Goal: Task Accomplishment & Management: Manage account settings

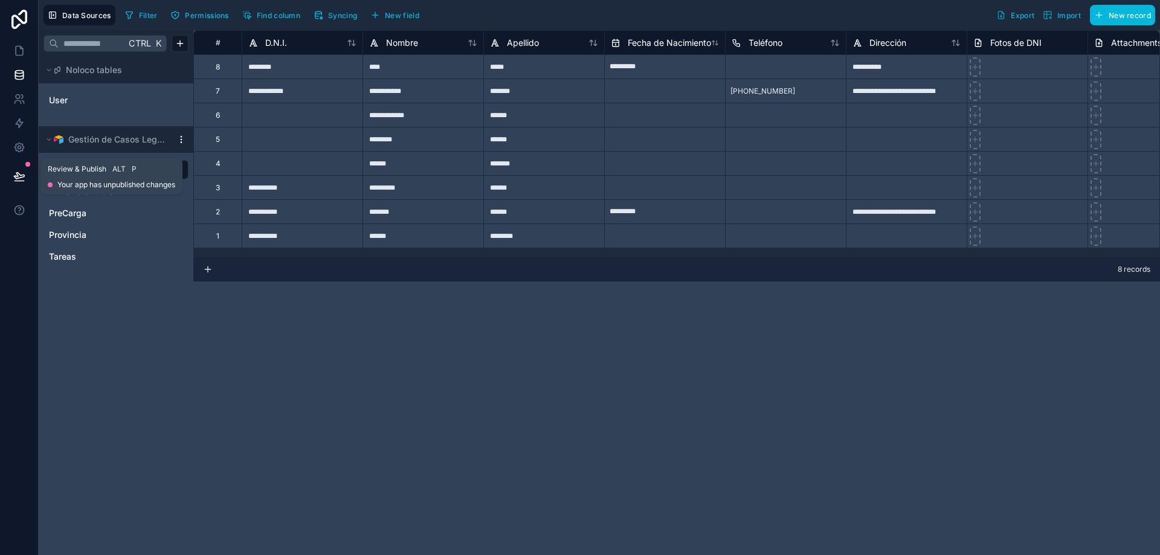
click at [19, 175] on icon at bounding box center [19, 176] width 10 height 6
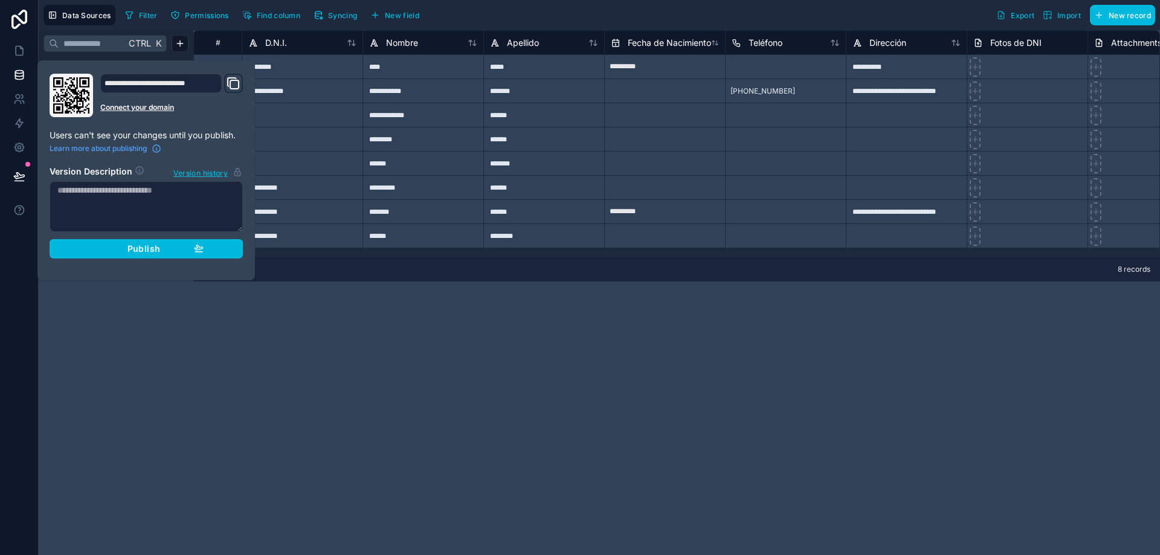
click at [148, 250] on span "Publish" at bounding box center [144, 249] width 33 height 11
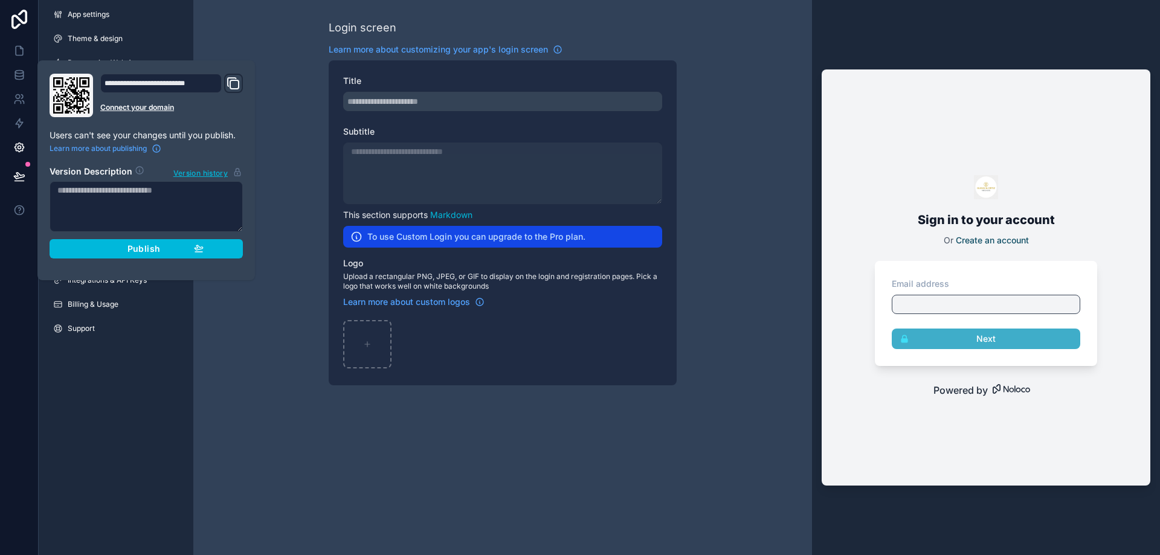
click at [144, 253] on span "Publish" at bounding box center [144, 249] width 33 height 11
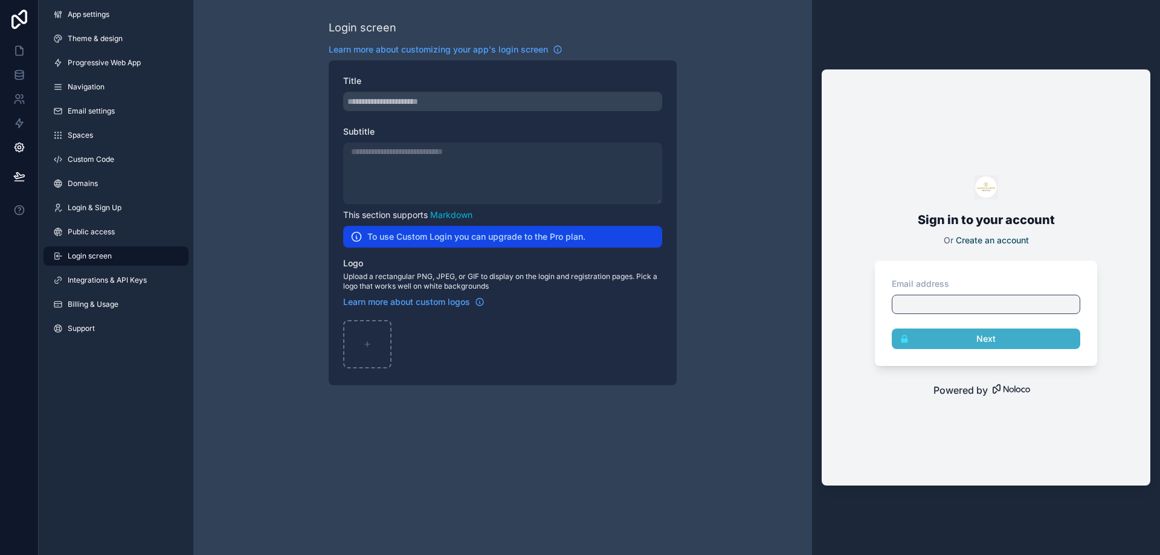
click at [233, 357] on div "Login screen Learn more about customizing your app's login screen Title Subtitl…" at bounding box center [502, 202] width 619 height 405
click at [20, 50] on icon at bounding box center [19, 51] width 12 height 12
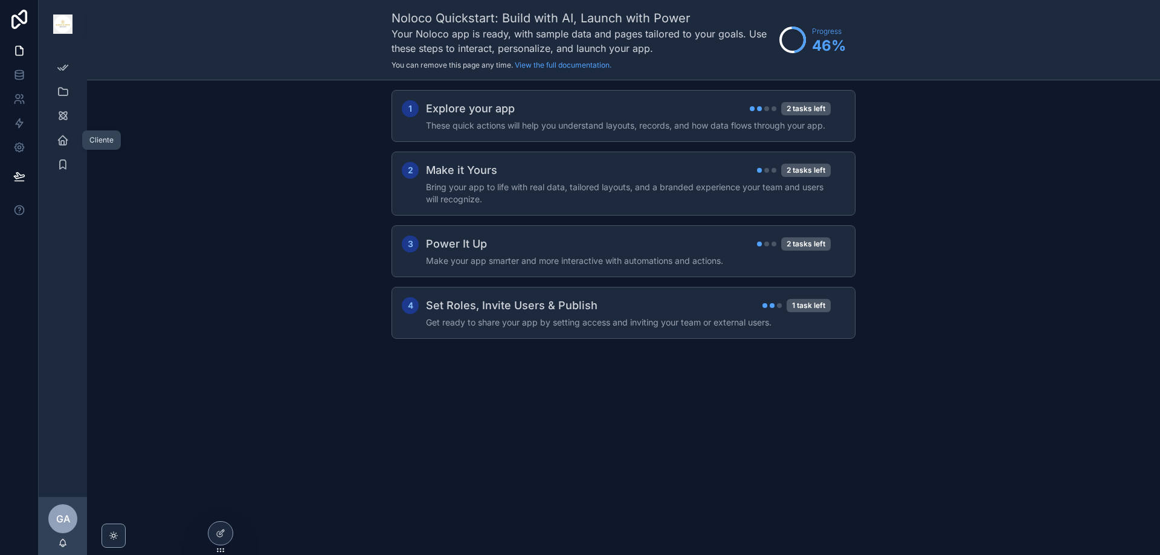
click at [65, 136] on icon "scrollable content" at bounding box center [63, 140] width 12 height 12
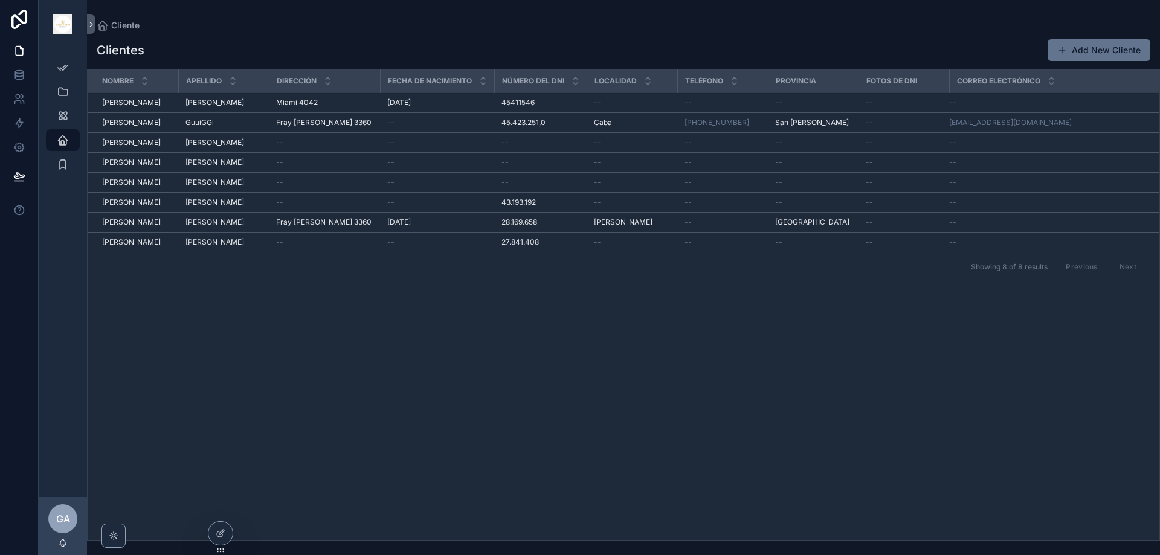
click at [226, 163] on div "[PERSON_NAME]" at bounding box center [224, 163] width 76 height 10
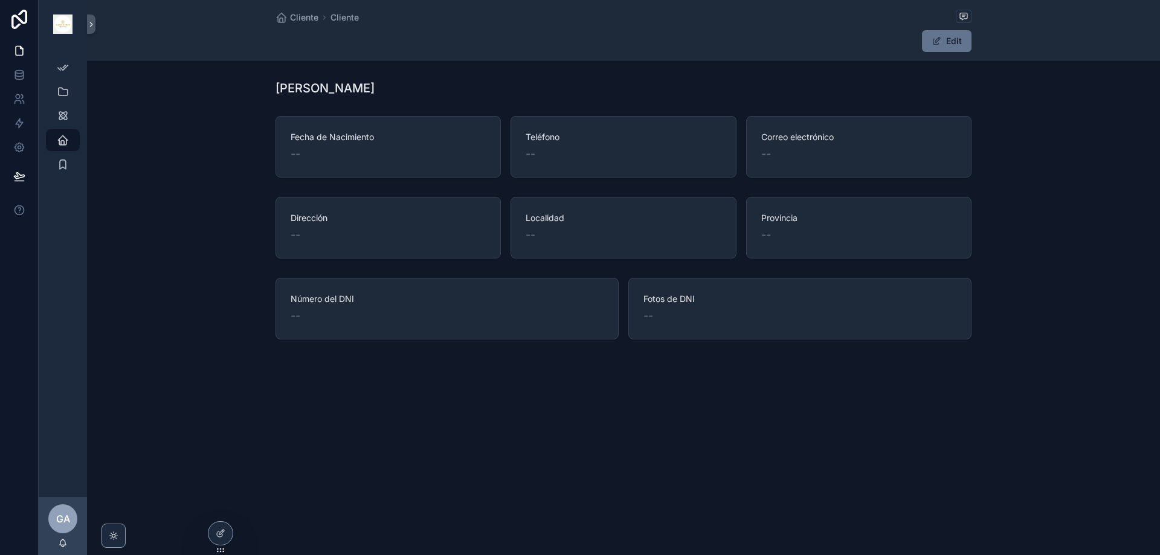
click at [957, 42] on button "Edit" at bounding box center [947, 41] width 50 height 22
click at [377, 134] on span "Fecha de Nacimiento" at bounding box center [388, 137] width 195 height 12
click at [291, 149] on span "--" at bounding box center [296, 154] width 10 height 17
drag, startPoint x: 291, startPoint y: 149, endPoint x: 311, endPoint y: 149, distance: 20.6
click at [311, 149] on div "--" at bounding box center [388, 154] width 195 height 17
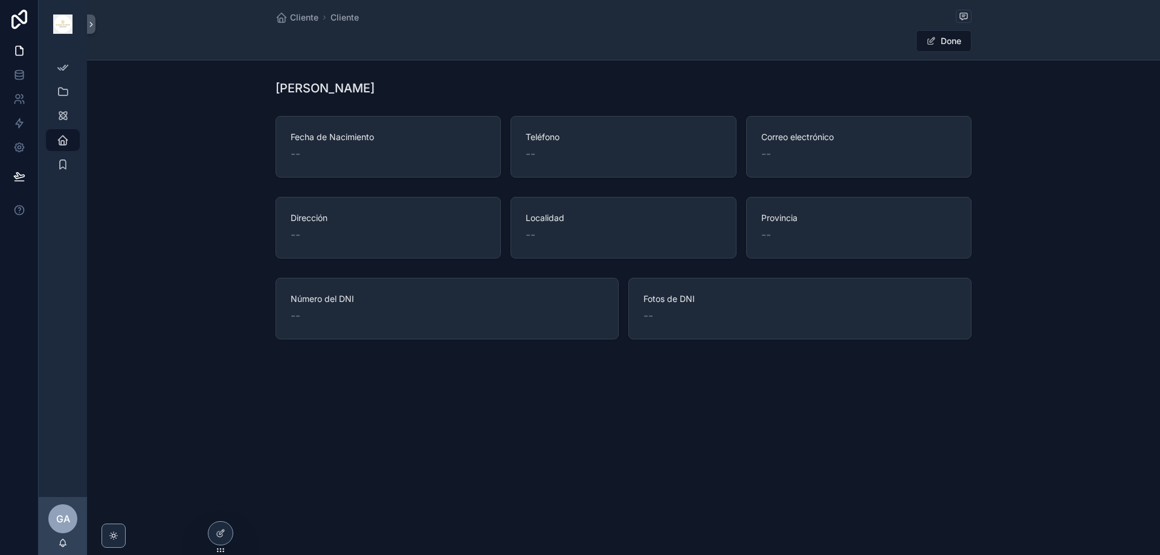
click at [531, 160] on span "--" at bounding box center [531, 154] width 10 height 17
drag, startPoint x: 534, startPoint y: 152, endPoint x: 549, endPoint y: 152, distance: 15.1
click at [549, 152] on div "--" at bounding box center [623, 154] width 195 height 17
click at [114, 543] on div "scrollable content" at bounding box center [114, 536] width 24 height 24
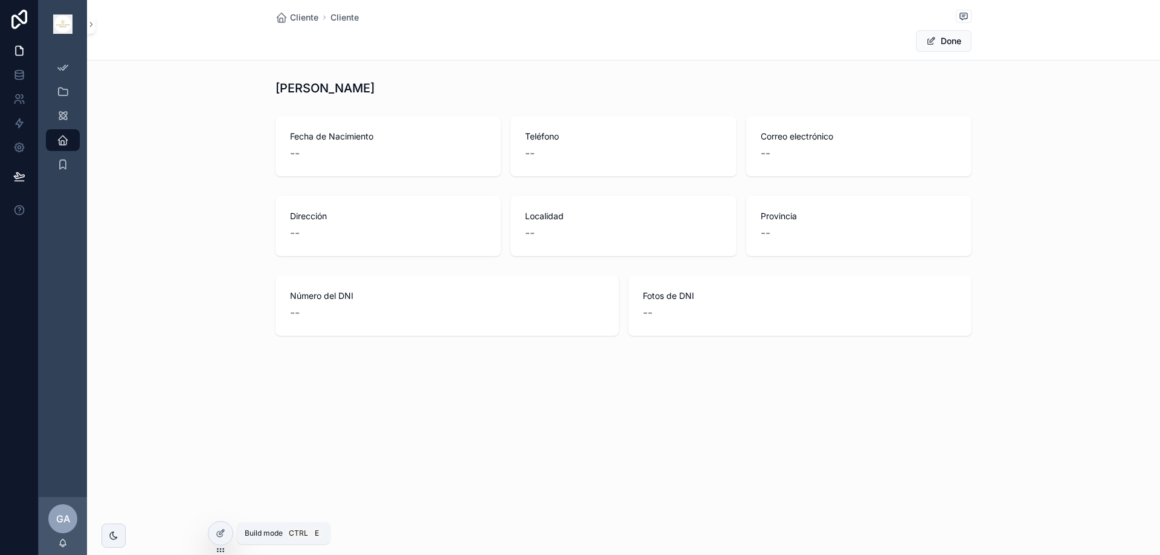
click at [223, 534] on icon at bounding box center [221, 534] width 10 height 10
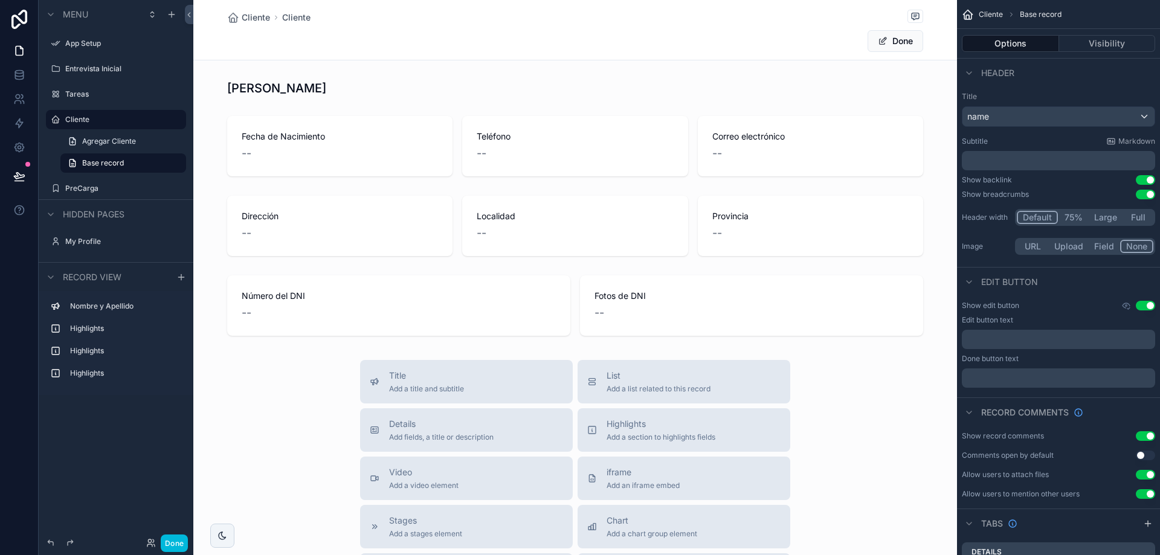
click at [1054, 338] on p "﻿" at bounding box center [1060, 340] width 186 height 10
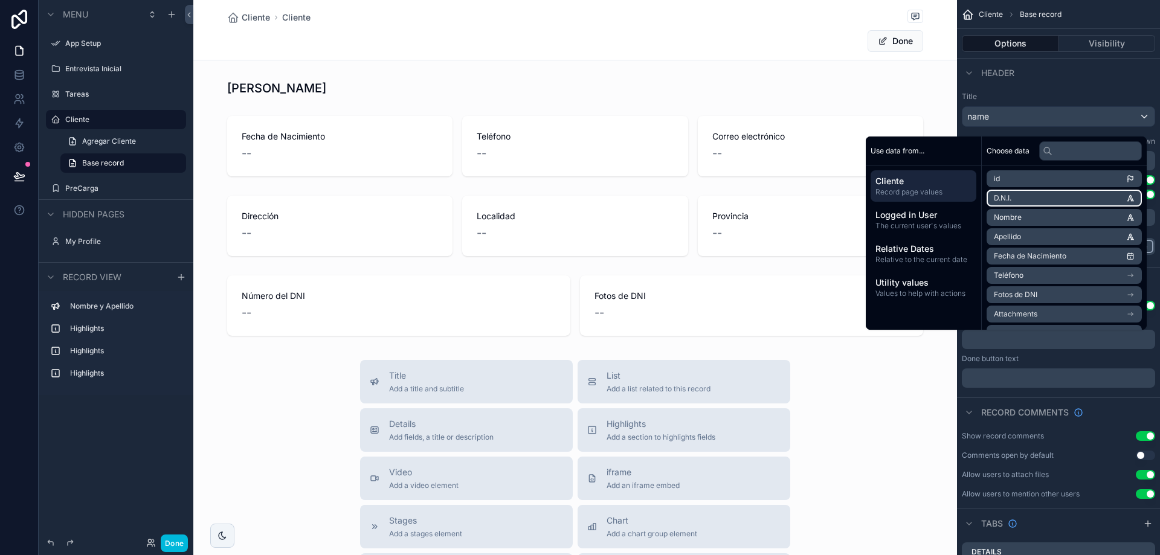
click at [1107, 199] on li "D.N.I." at bounding box center [1064, 198] width 155 height 17
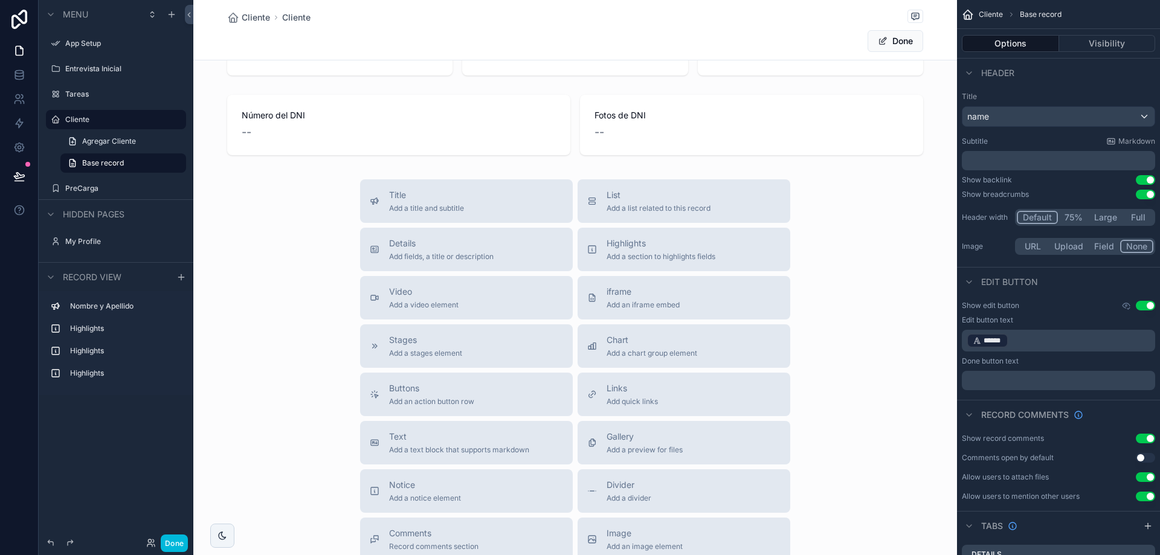
scroll to position [181, 0]
click at [891, 37] on button "Done" at bounding box center [896, 41] width 56 height 22
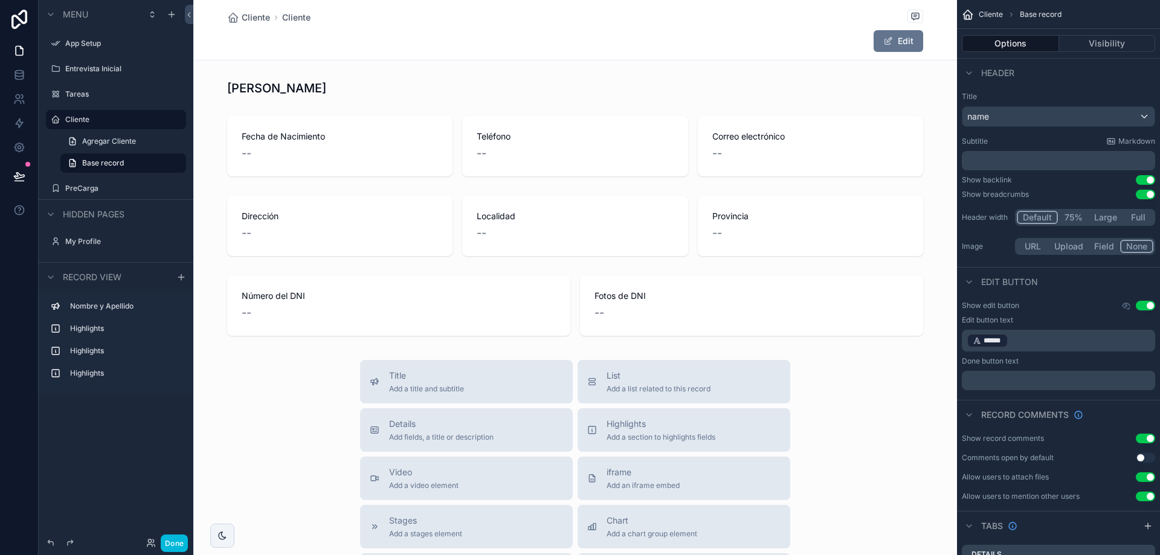
click at [74, 118] on label "Cliente" at bounding box center [122, 120] width 114 height 10
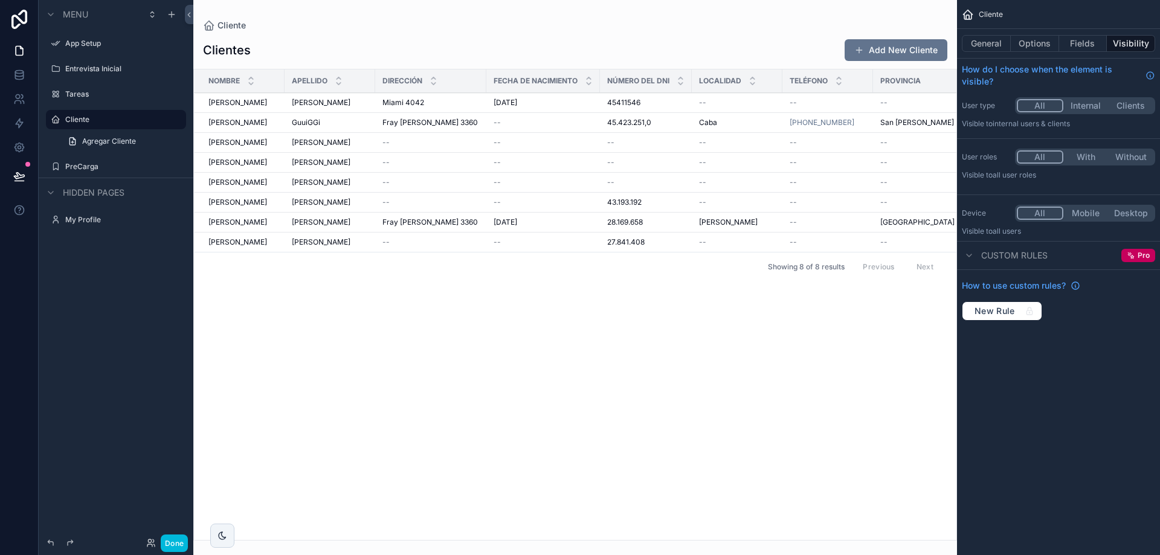
click at [171, 544] on button "Done" at bounding box center [174, 544] width 27 height 18
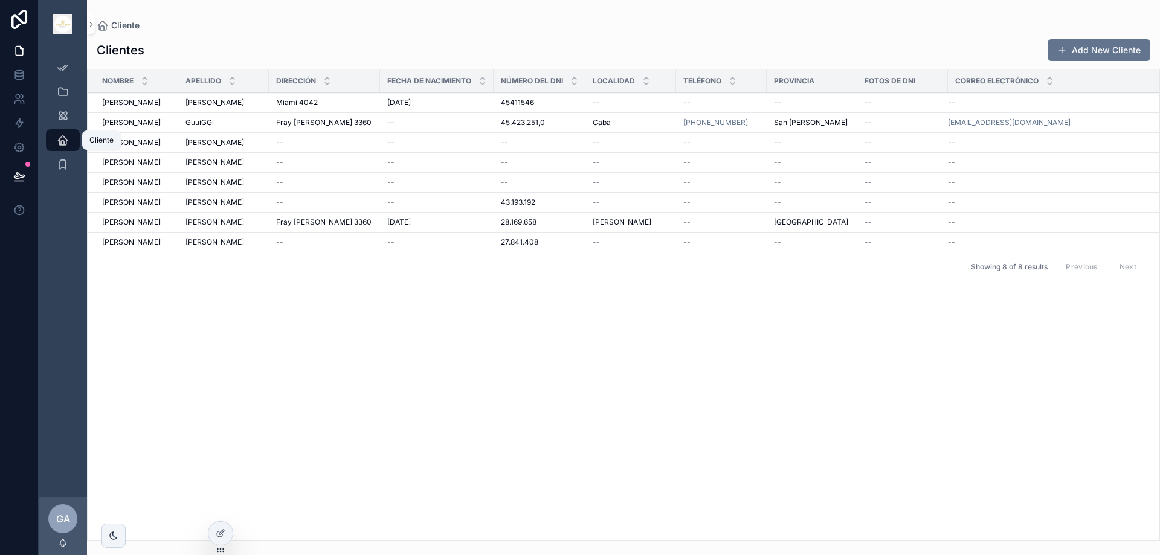
click at [66, 137] on icon "scrollable content" at bounding box center [63, 140] width 12 height 12
click at [63, 144] on icon "scrollable content" at bounding box center [63, 140] width 12 height 12
click at [135, 222] on div "[PERSON_NAME]" at bounding box center [136, 223] width 69 height 10
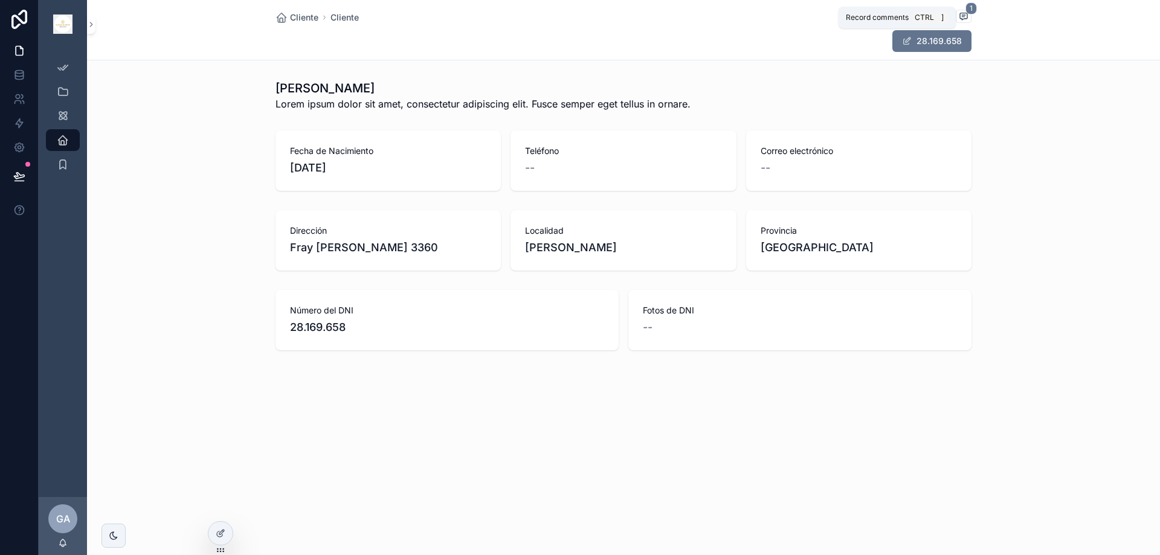
click at [962, 20] on icon "scrollable content" at bounding box center [963, 16] width 7 height 7
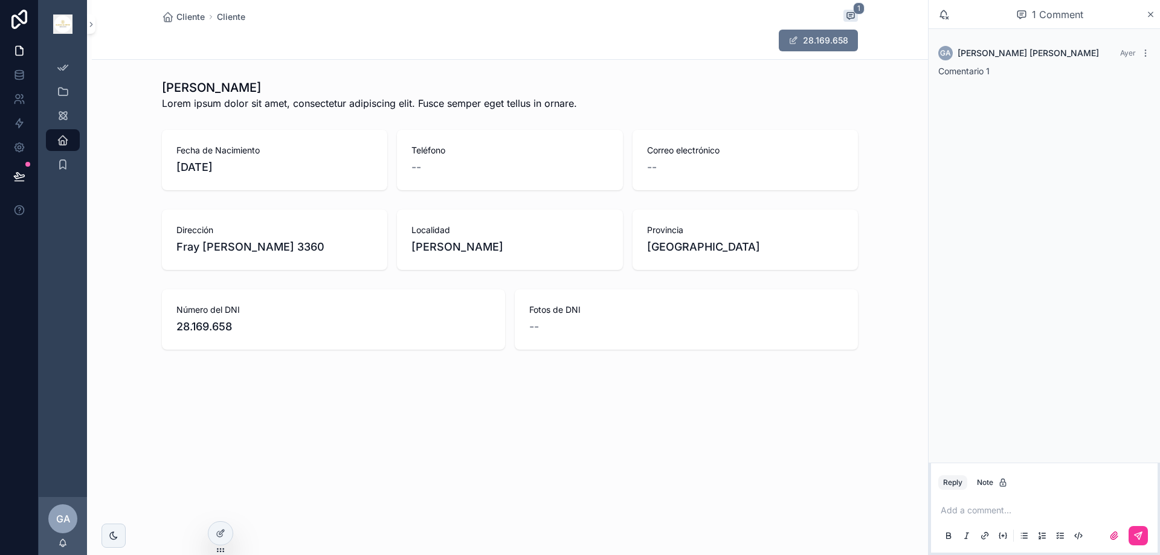
click at [962, 20] on div "1 Comment" at bounding box center [1050, 14] width 192 height 21
click at [835, 39] on button "28.169.658" at bounding box center [818, 41] width 79 height 22
click at [219, 270] on div "Dirección [STREET_ADDRESS][PERSON_NAME]" at bounding box center [274, 240] width 225 height 60
drag, startPoint x: 218, startPoint y: 250, endPoint x: 261, endPoint y: 250, distance: 42.9
click at [261, 250] on span "Fray [PERSON_NAME] 3360" at bounding box center [274, 247] width 196 height 17
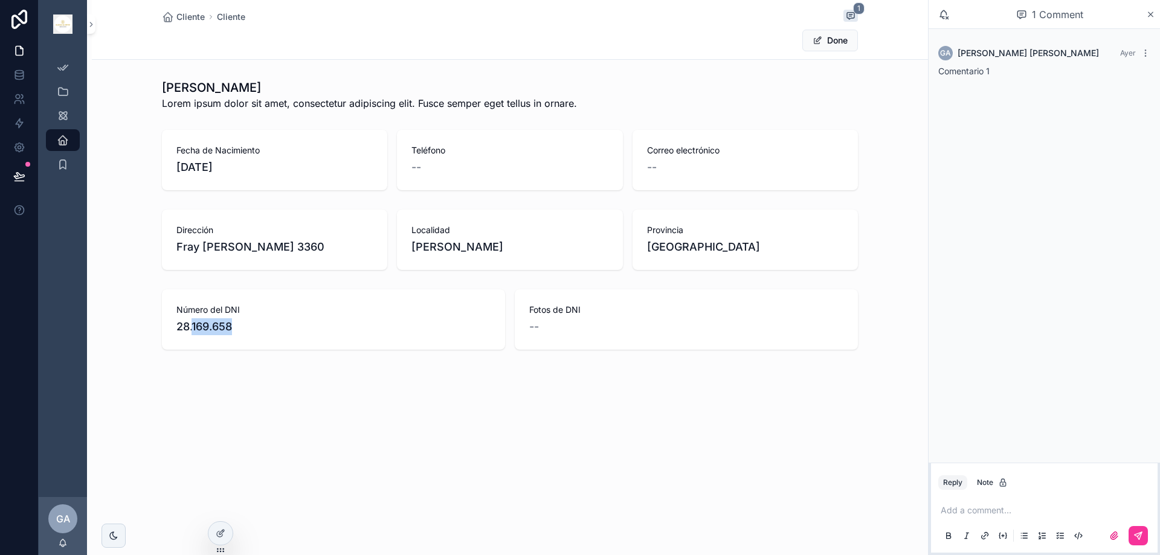
drag, startPoint x: 220, startPoint y: 331, endPoint x: 256, endPoint y: 328, distance: 36.3
click at [256, 328] on span "28.169.658" at bounding box center [333, 327] width 314 height 17
click at [215, 303] on div "Número del DNI 28.169.658" at bounding box center [333, 320] width 343 height 60
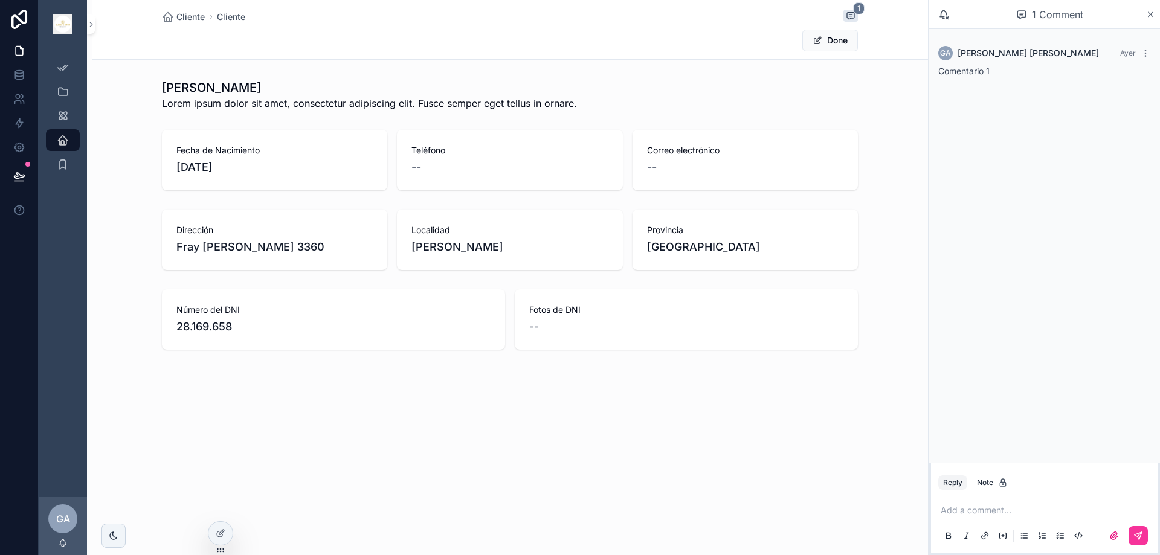
click at [205, 319] on span "28.169.658" at bounding box center [333, 327] width 314 height 17
click at [204, 325] on span "28.169.658" at bounding box center [333, 327] width 314 height 17
click at [197, 340] on div "Número del DNI 28.169.658" at bounding box center [333, 320] width 343 height 60
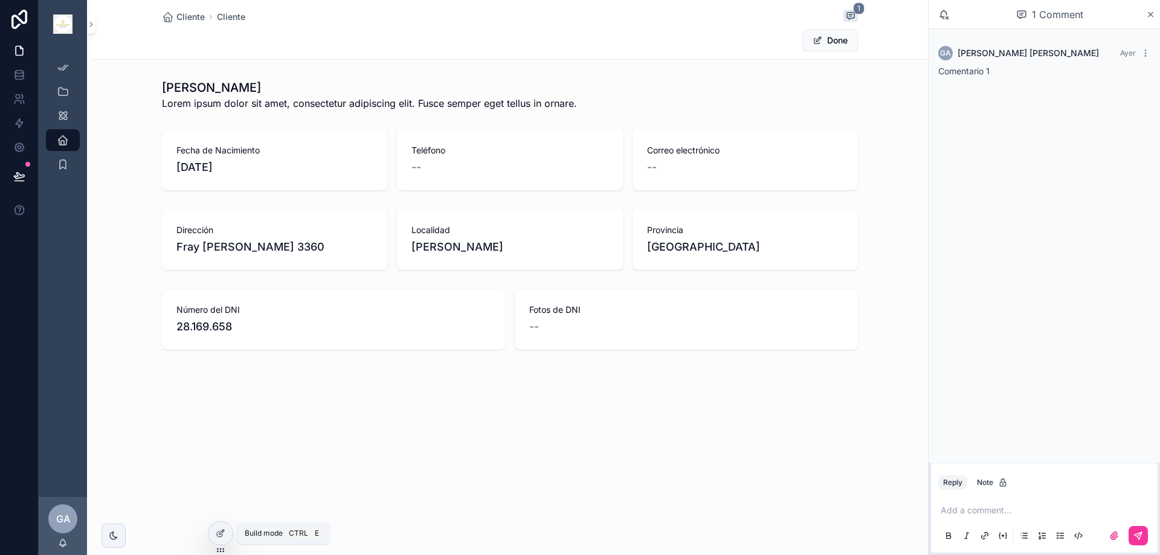
click at [219, 535] on icon at bounding box center [221, 532] width 5 height 5
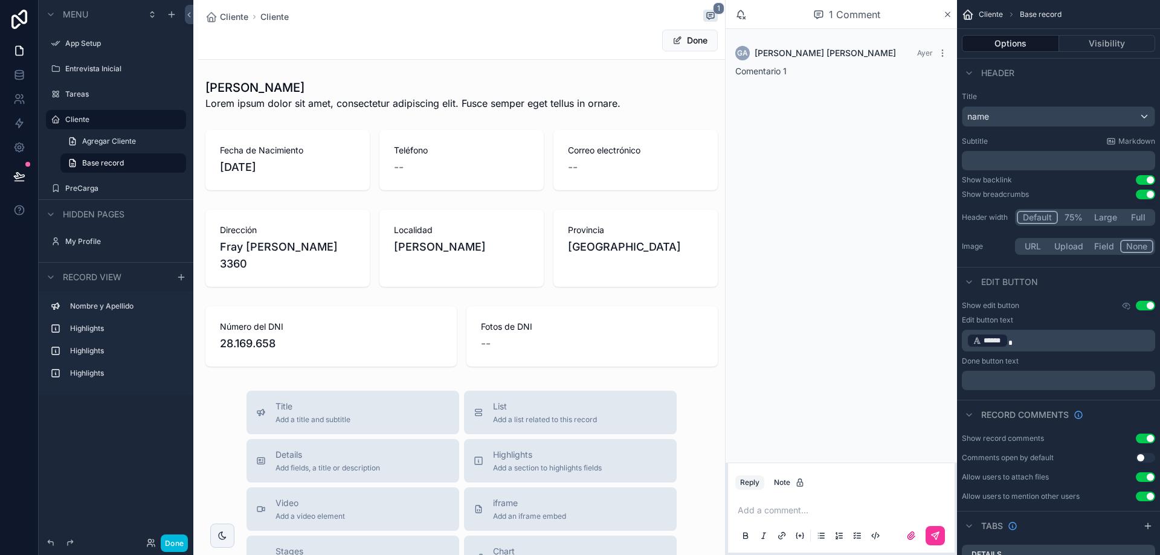
click at [997, 338] on span "******" at bounding box center [993, 341] width 19 height 10
click at [894, 387] on div "GA [PERSON_NAME] [PERSON_NAME] Comentario 1" at bounding box center [841, 246] width 231 height 434
click at [944, 13] on icon "scrollable content" at bounding box center [947, 15] width 9 height 10
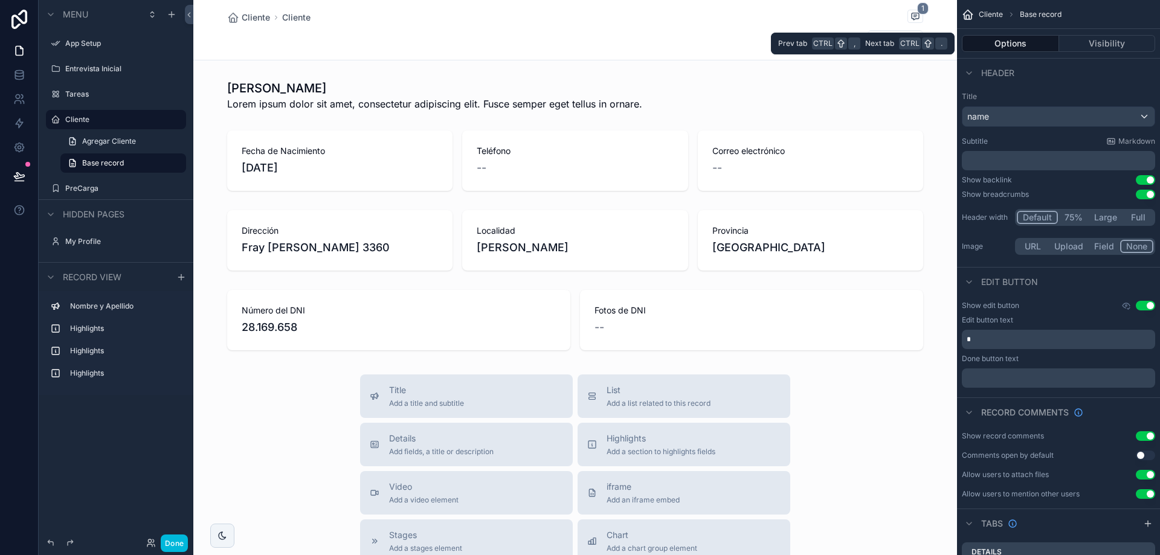
click at [1093, 42] on button "Visibility" at bounding box center [1107, 43] width 97 height 17
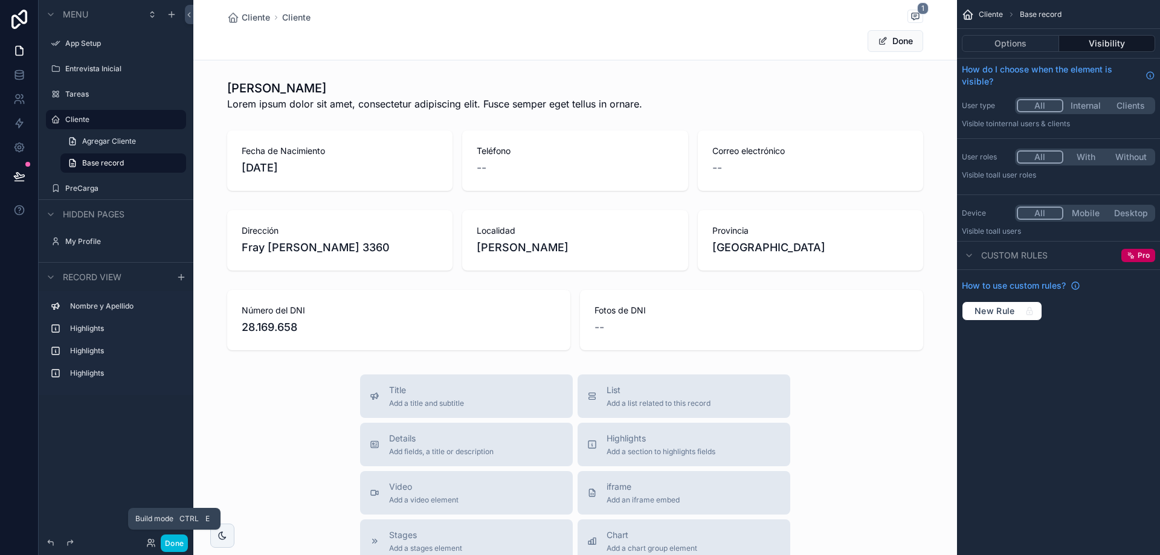
click at [173, 542] on button "Done" at bounding box center [174, 544] width 27 height 18
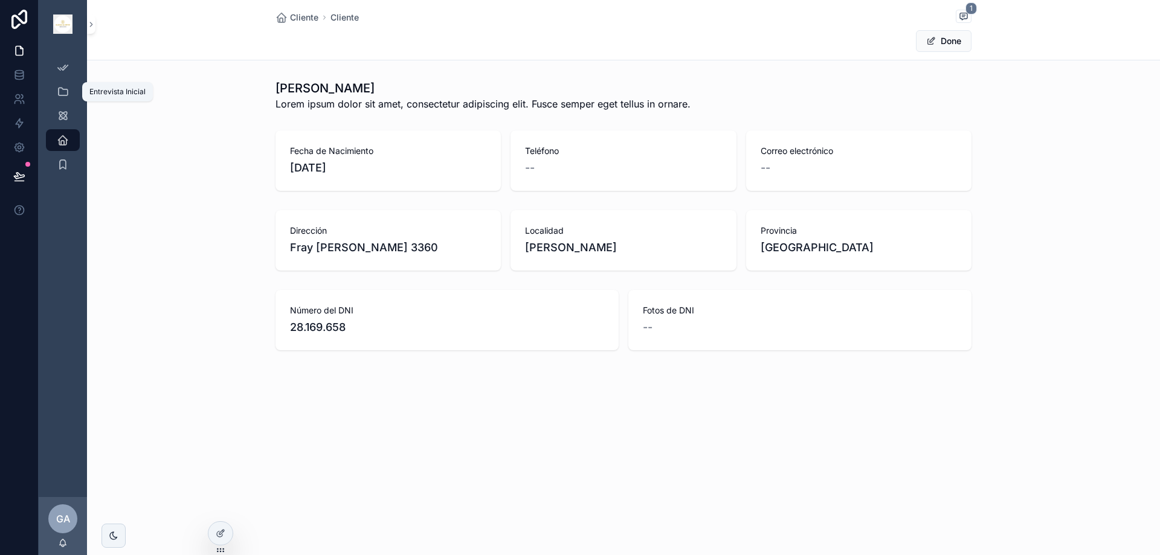
click at [66, 98] on span "scrollable content" at bounding box center [63, 92] width 12 height 12
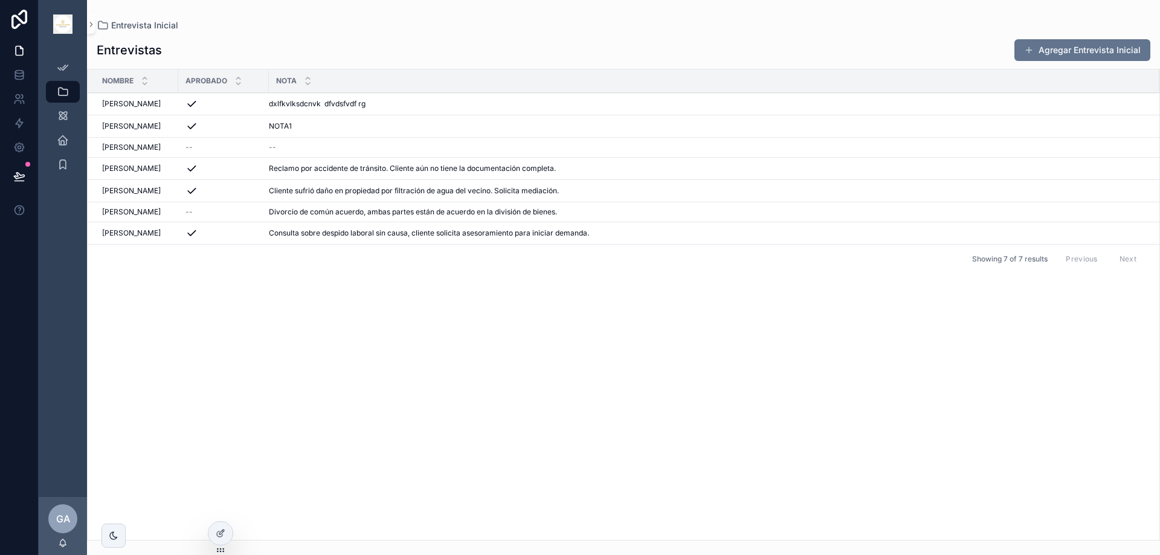
click at [142, 211] on div "[PERSON_NAME] [PERSON_NAME]" at bounding box center [136, 212] width 69 height 10
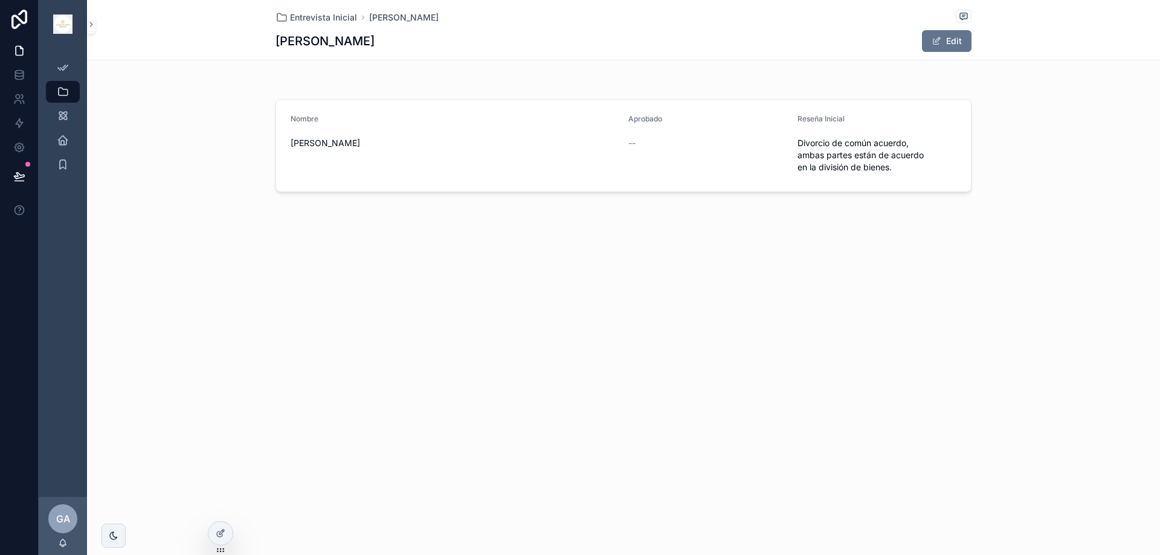
click at [946, 42] on button "Edit" at bounding box center [947, 41] width 50 height 22
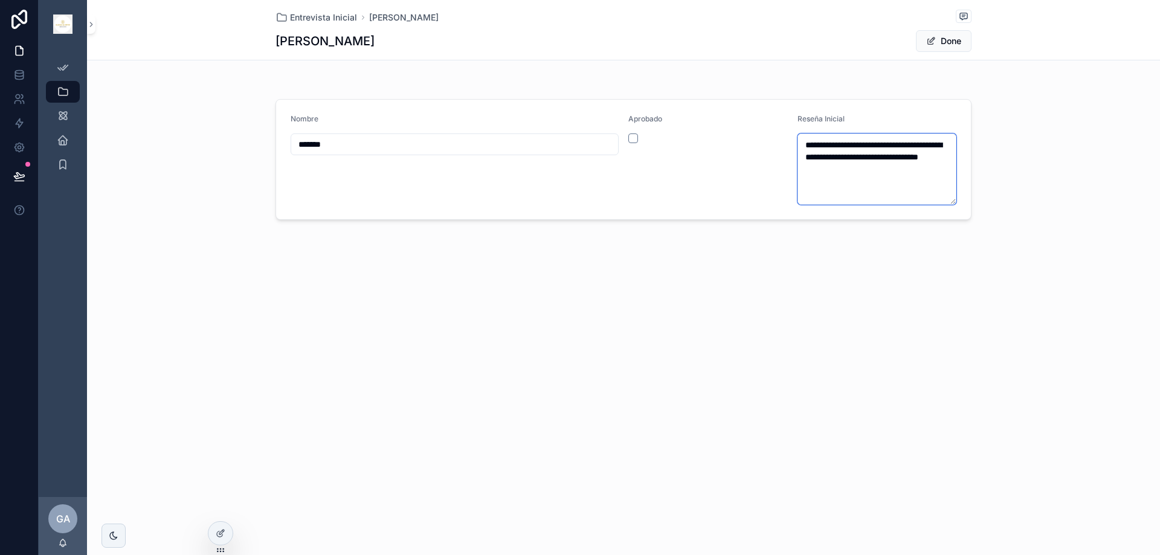
click at [805, 157] on textarea "**********" at bounding box center [878, 169] width 160 height 71
click at [821, 158] on textarea "**********" at bounding box center [878, 169] width 160 height 71
type textarea "**********"
click at [633, 141] on button "scrollable content" at bounding box center [634, 139] width 10 height 10
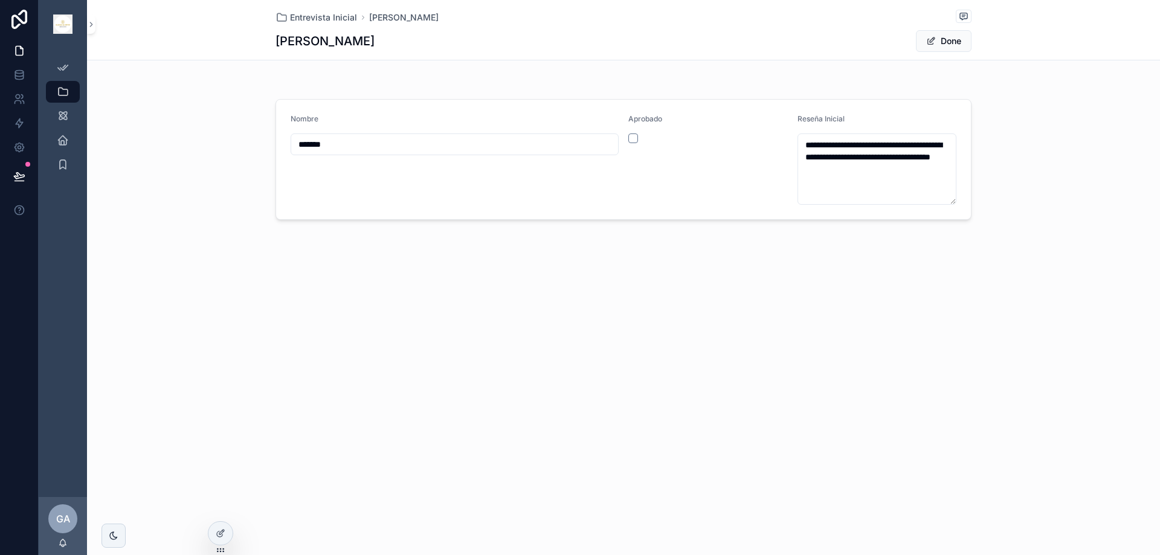
click at [956, 42] on button "Done" at bounding box center [944, 41] width 56 height 22
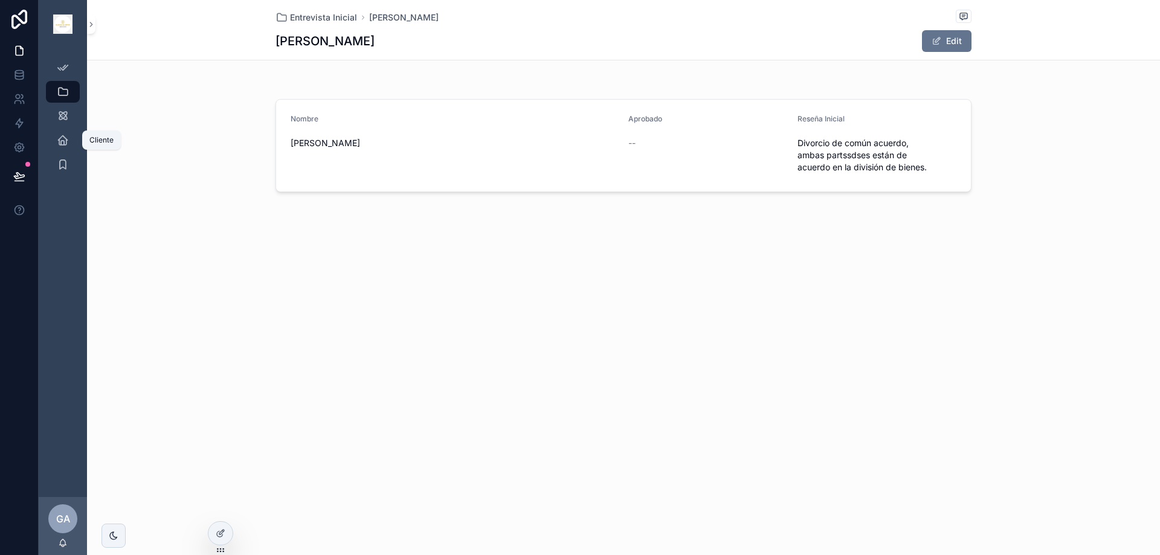
click at [63, 139] on icon "scrollable content" at bounding box center [63, 140] width 12 height 12
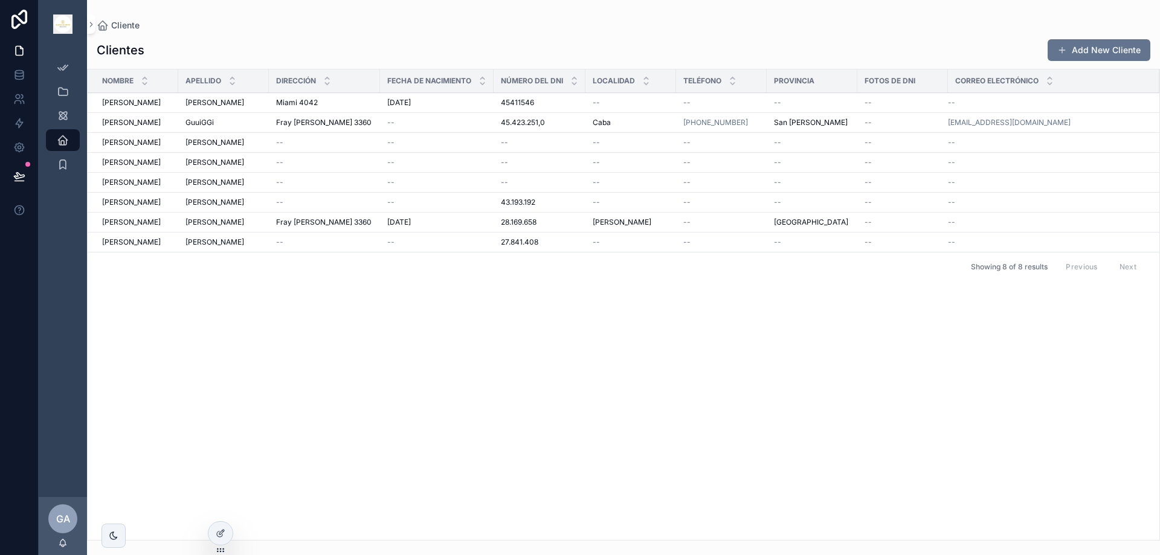
click at [215, 184] on div "[PERSON_NAME]" at bounding box center [224, 183] width 76 height 10
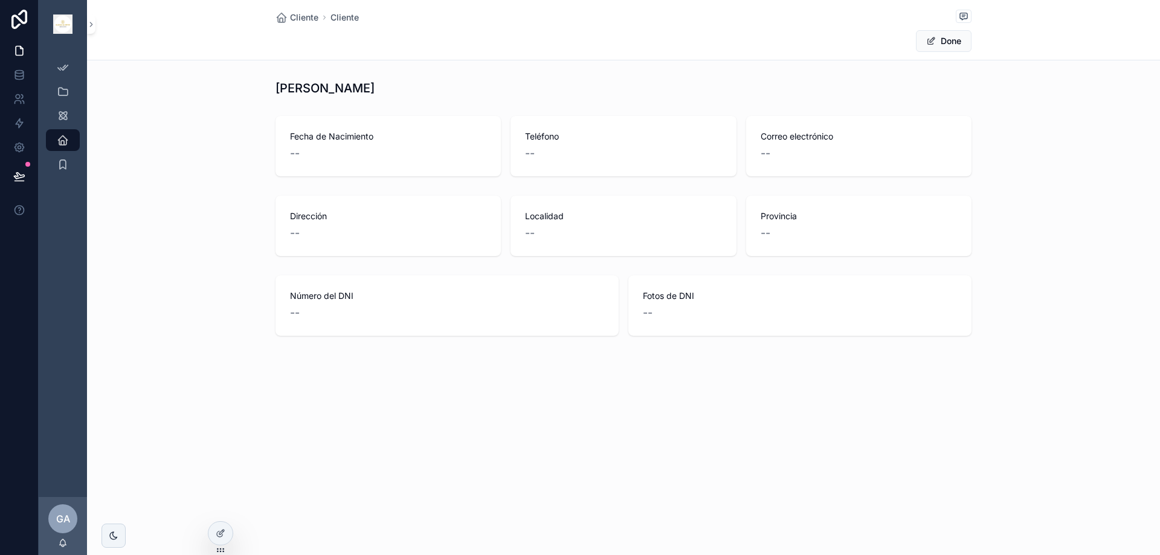
click at [346, 177] on div "Fecha de Nacimiento -- Teléfono -- Correo electrónico --" at bounding box center [623, 146] width 1073 height 70
drag, startPoint x: 287, startPoint y: 155, endPoint x: 301, endPoint y: 155, distance: 13.9
click at [301, 155] on div "Fecha de Nacimiento --" at bounding box center [388, 146] width 225 height 60
click at [526, 152] on span "--" at bounding box center [530, 153] width 10 height 17
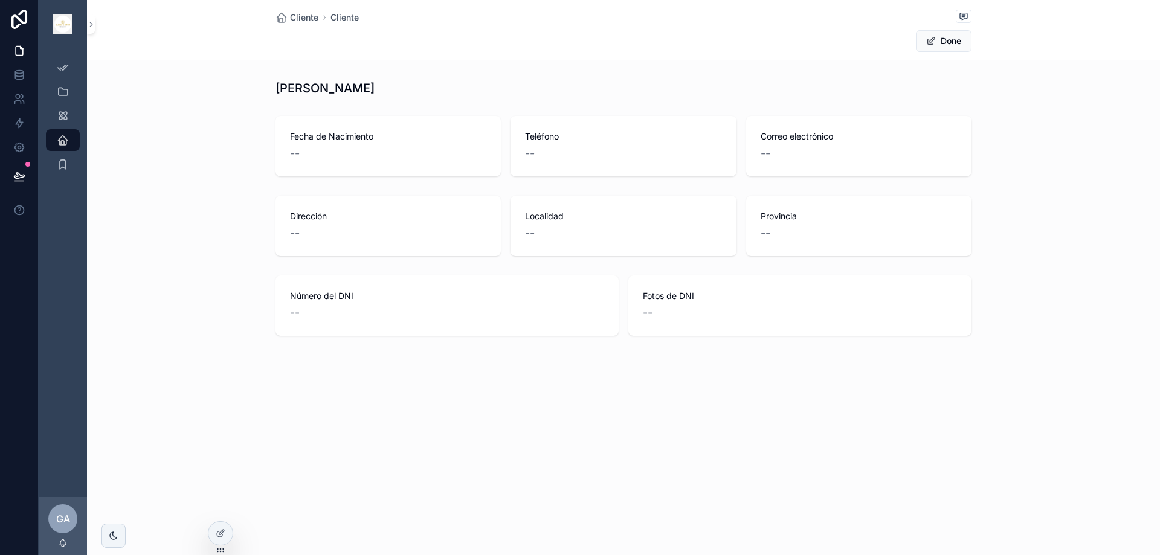
click at [770, 154] on span "--" at bounding box center [766, 153] width 10 height 17
click at [759, 150] on div "Correo electrónico --" at bounding box center [858, 146] width 225 height 60
click at [62, 164] on icon "scrollable content" at bounding box center [63, 164] width 12 height 12
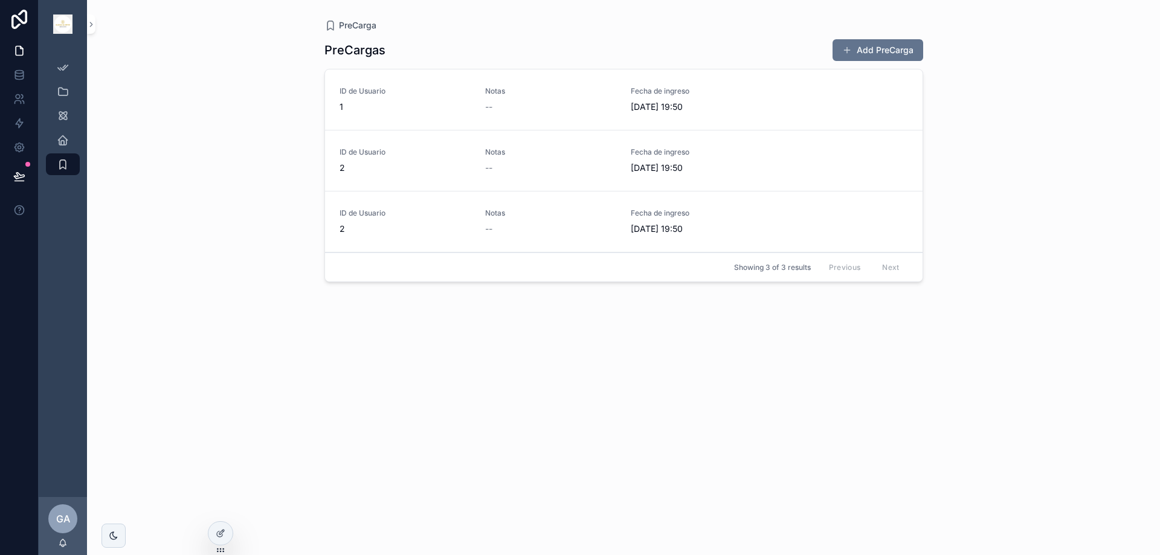
click at [403, 117] on link "ID de Usuario 1 Notas -- Fecha de ingreso [DATE] 19:50" at bounding box center [624, 100] width 598 height 61
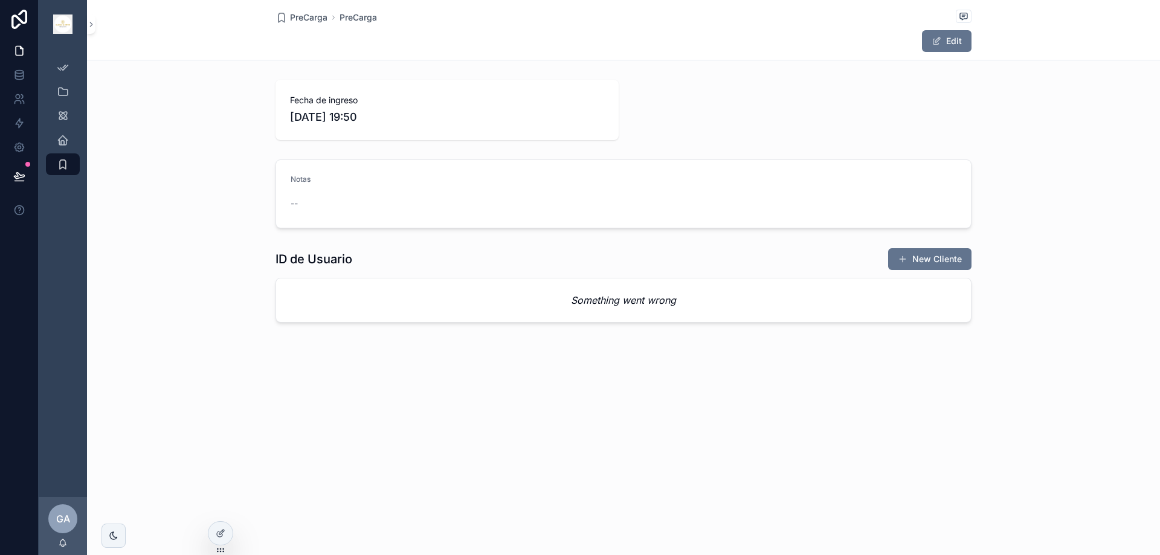
click at [961, 33] on button "Edit" at bounding box center [947, 41] width 50 height 22
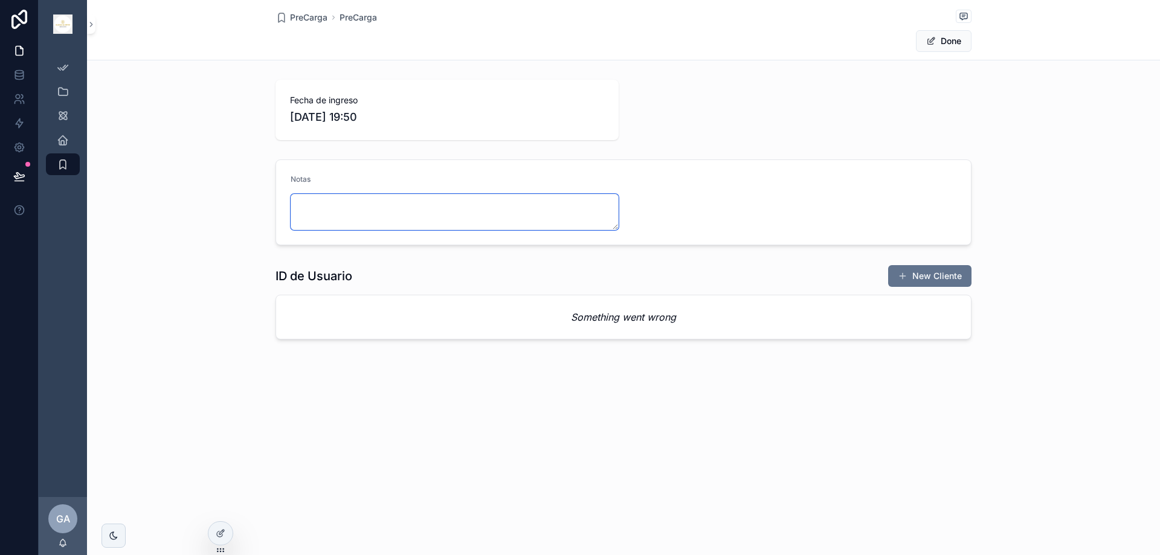
click at [468, 213] on textarea "scrollable content" at bounding box center [455, 212] width 328 height 36
type textarea "**********"
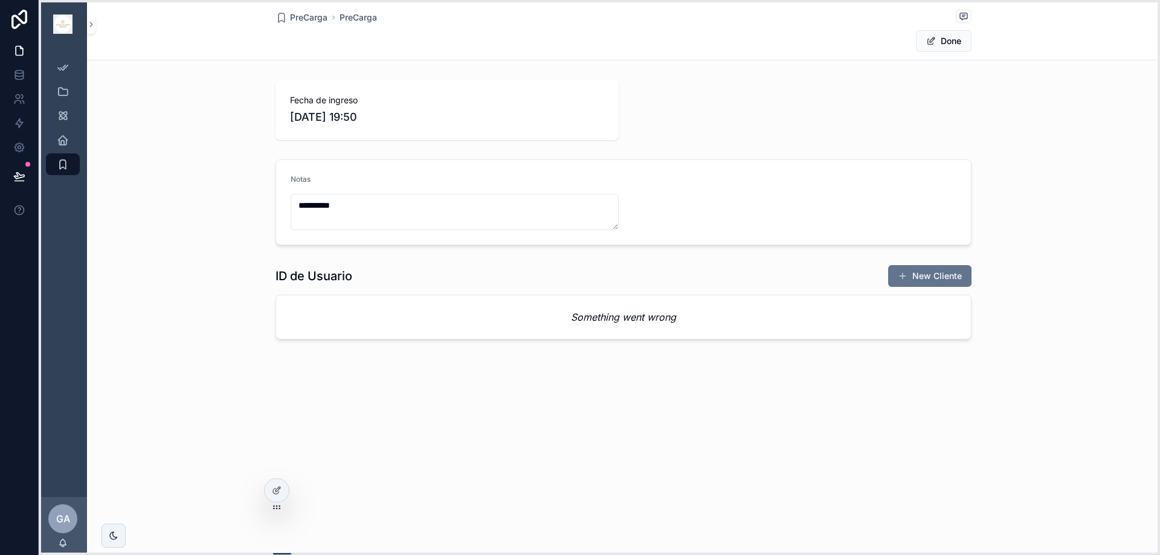
drag, startPoint x: 219, startPoint y: 552, endPoint x: 275, endPoint y: 509, distance: 70.7
click at [275, 509] on icon at bounding box center [277, 508] width 10 height 10
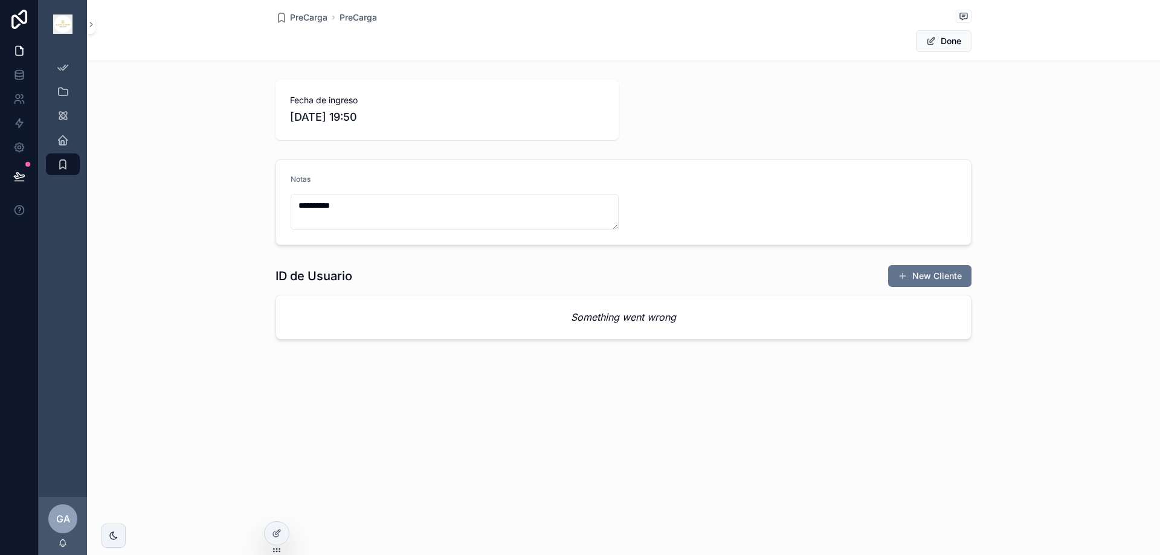
click at [0, 0] on div at bounding box center [0, 0] width 0 height 0
click at [379, 205] on textarea "**********" at bounding box center [455, 212] width 328 height 36
drag, startPoint x: 384, startPoint y: 207, endPoint x: 281, endPoint y: 207, distance: 102.7
click at [282, 207] on form "**********" at bounding box center [623, 202] width 695 height 85
click at [63, 133] on div "Cliente" at bounding box center [62, 140] width 19 height 19
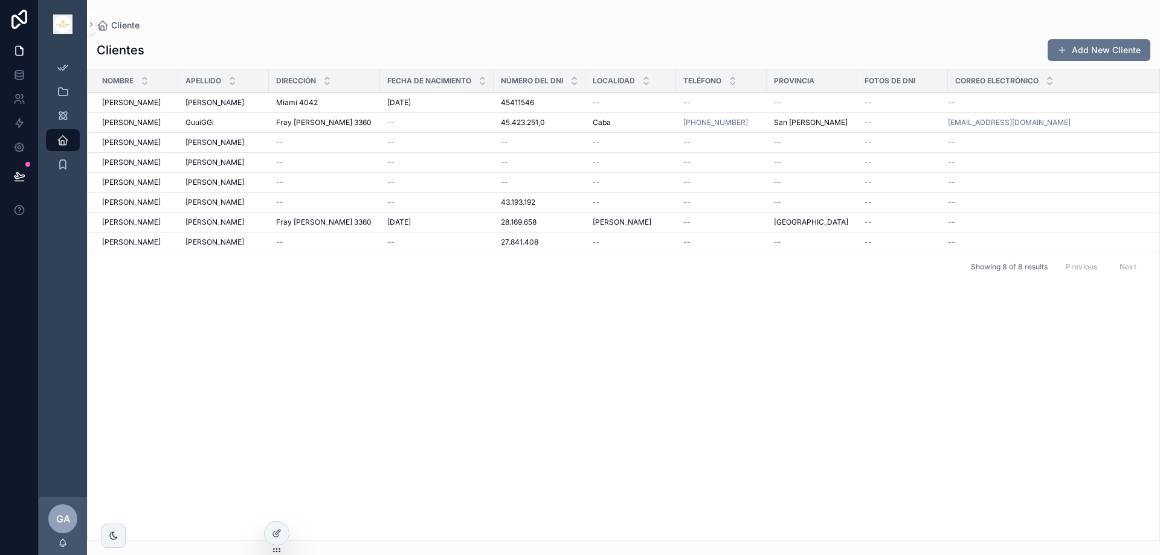
click at [130, 218] on span "[PERSON_NAME]" at bounding box center [131, 223] width 59 height 10
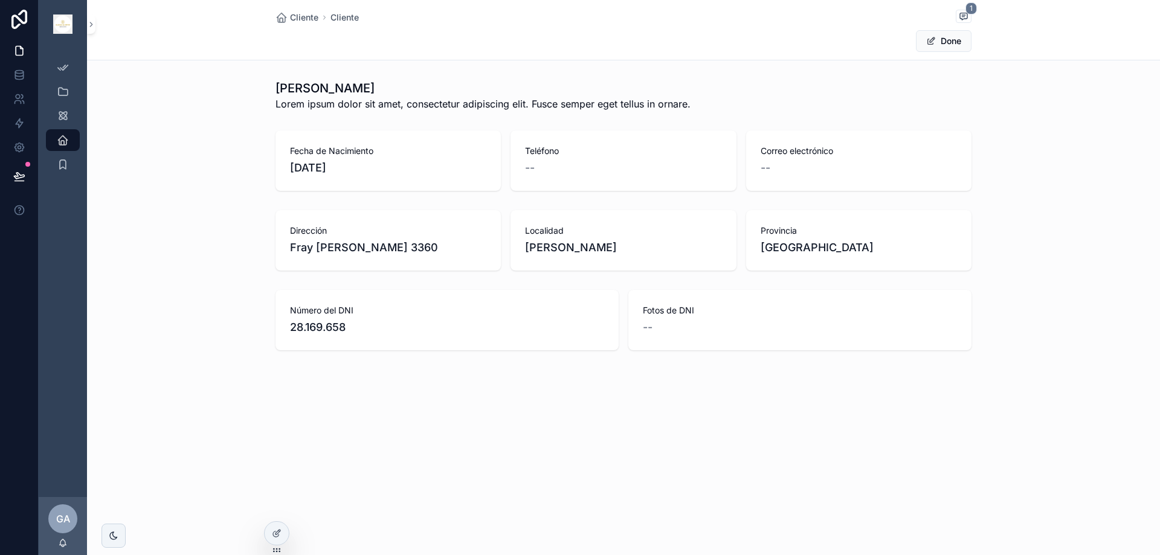
click at [375, 250] on span "Fray [PERSON_NAME] 3360" at bounding box center [388, 247] width 196 height 17
click at [950, 42] on button "Done" at bounding box center [944, 41] width 56 height 22
click at [950, 42] on button "Edit" at bounding box center [947, 41] width 50 height 22
drag, startPoint x: 528, startPoint y: 247, endPoint x: 627, endPoint y: 247, distance: 99.7
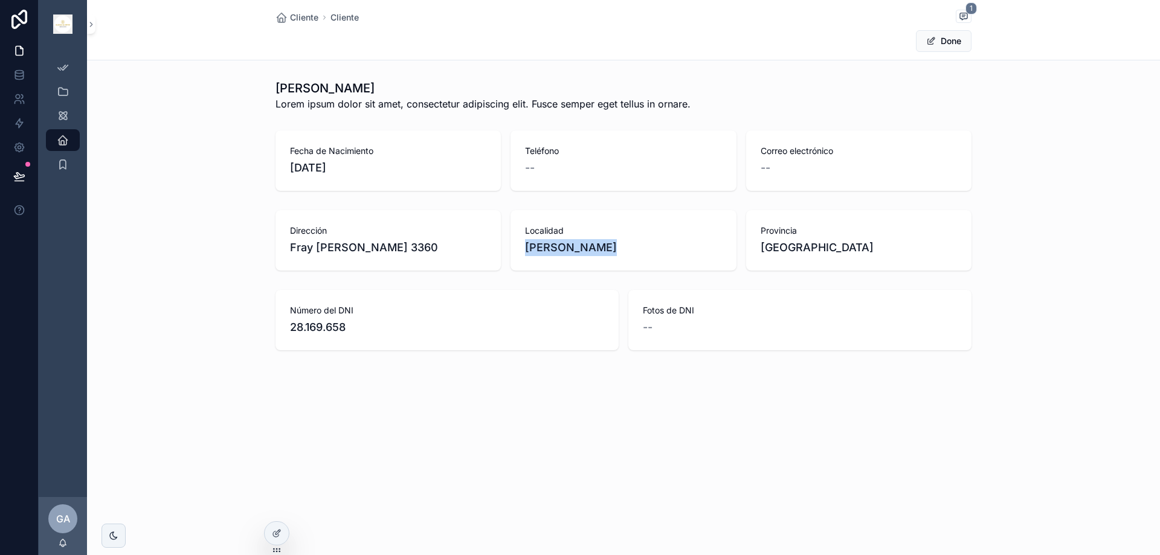
click at [627, 247] on span "[PERSON_NAME]" at bounding box center [623, 247] width 196 height 17
drag, startPoint x: 338, startPoint y: 248, endPoint x: 438, endPoint y: 241, distance: 100.6
click at [438, 241] on span "Fray [PERSON_NAME] 3360" at bounding box center [388, 247] width 196 height 17
click at [186, 454] on div "Cliente Cliente 1 Done [PERSON_NAME] Lorem ipsum dolor sit amet, consectetur ad…" at bounding box center [623, 277] width 1073 height 555
click at [65, 117] on icon "scrollable content" at bounding box center [63, 116] width 12 height 12
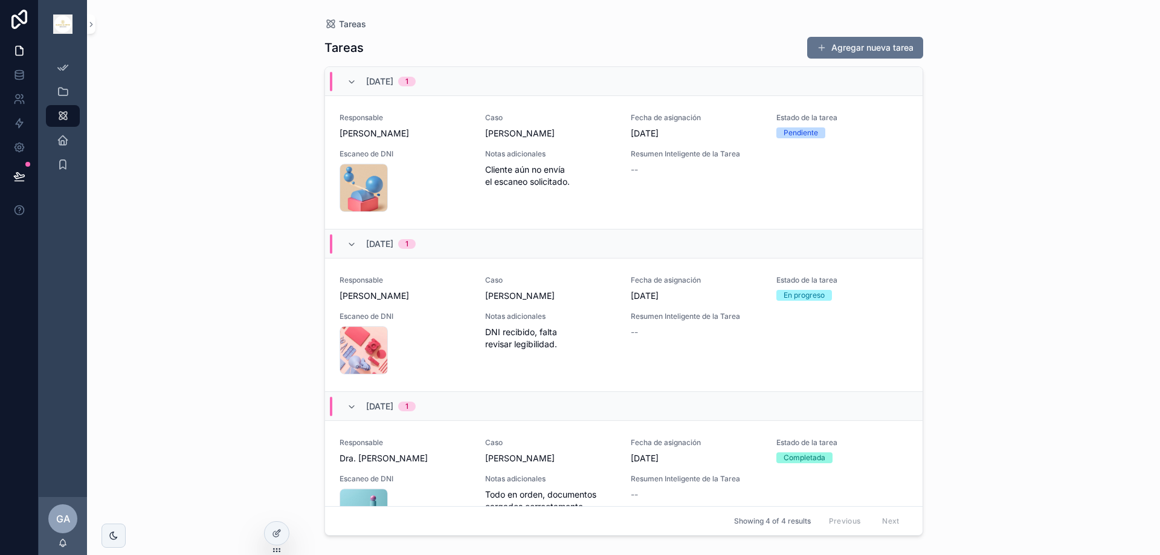
click at [470, 154] on div "Responsable [PERSON_NAME] [PERSON_NAME] Fecha de asignación [DATE] Estado de la…" at bounding box center [624, 162] width 569 height 99
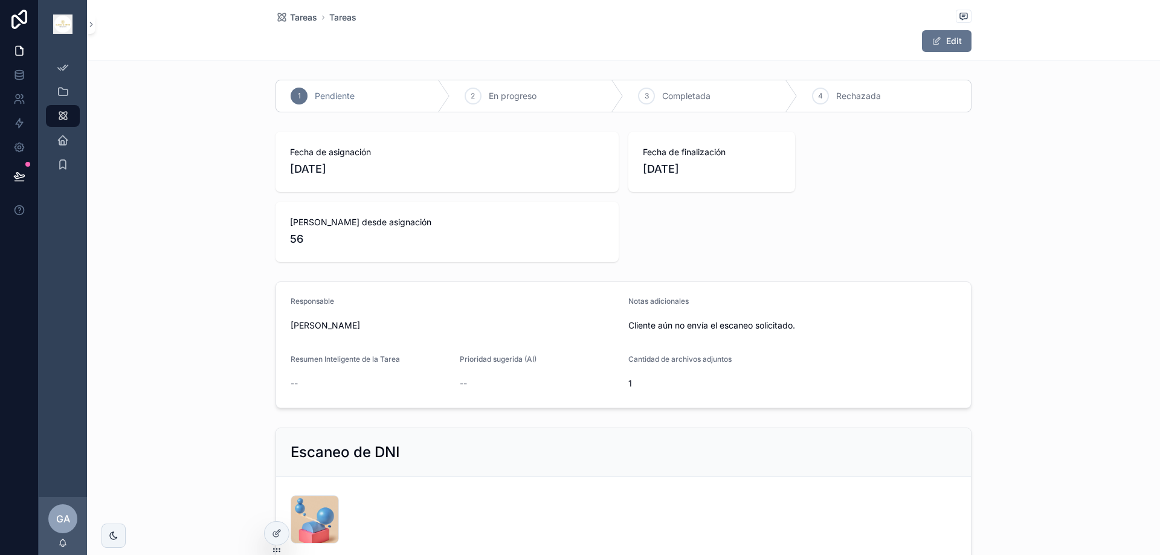
click at [951, 39] on button "Edit" at bounding box center [947, 41] width 50 height 22
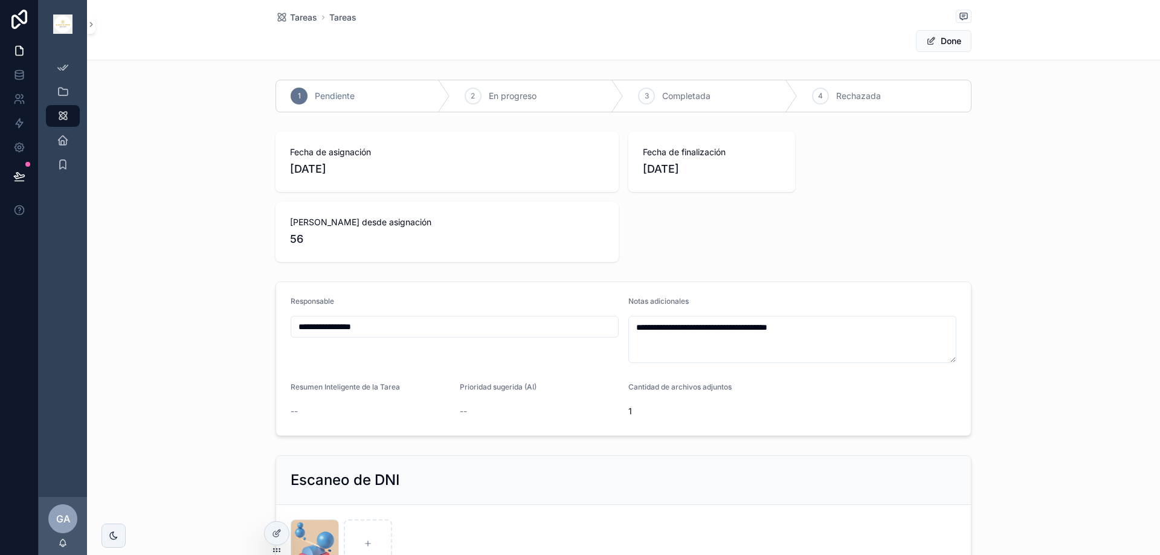
drag, startPoint x: 326, startPoint y: 332, endPoint x: 415, endPoint y: 330, distance: 88.3
click at [415, 330] on input "**********" at bounding box center [454, 327] width 327 height 17
type input "**********"
click at [361, 238] on span "56" at bounding box center [447, 239] width 314 height 17
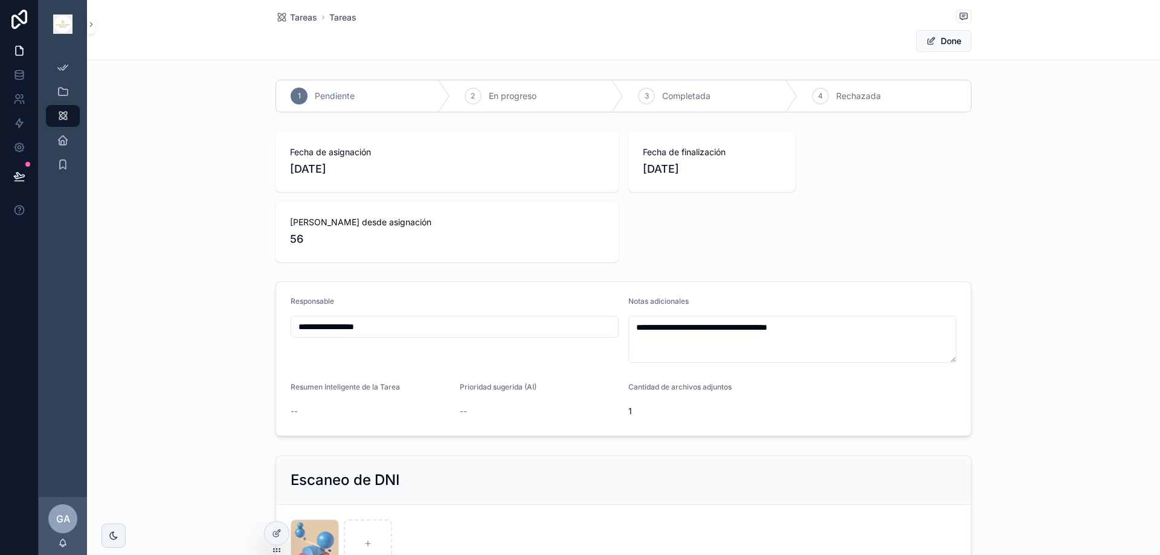
drag, startPoint x: 298, startPoint y: 168, endPoint x: 355, endPoint y: 167, distance: 57.4
click at [355, 167] on span "[DATE]" at bounding box center [447, 169] width 314 height 17
drag, startPoint x: 653, startPoint y: 169, endPoint x: 719, endPoint y: 169, distance: 65.3
click at [719, 169] on span "[DATE]" at bounding box center [712, 169] width 138 height 17
drag, startPoint x: 292, startPoint y: 237, endPoint x: 318, endPoint y: 236, distance: 26.0
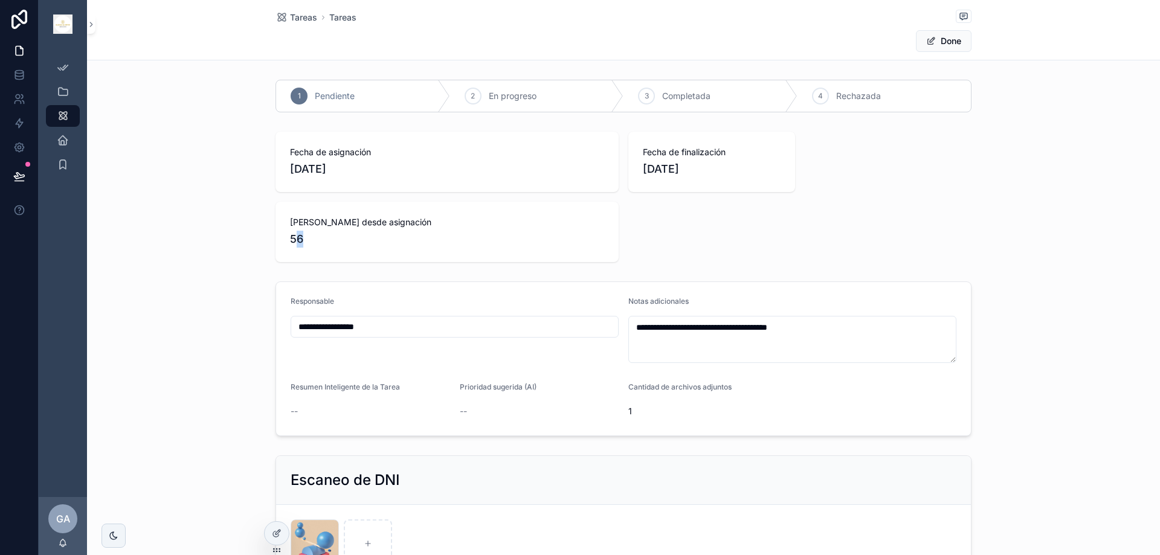
click at [318, 236] on span "56" at bounding box center [447, 239] width 314 height 17
drag, startPoint x: 648, startPoint y: 326, endPoint x: 707, endPoint y: 326, distance: 58.6
click at [707, 326] on textarea "**********" at bounding box center [793, 339] width 328 height 47
drag, startPoint x: 724, startPoint y: 328, endPoint x: 810, endPoint y: 335, distance: 86.1
click at [738, 328] on textarea "**********" at bounding box center [793, 339] width 328 height 47
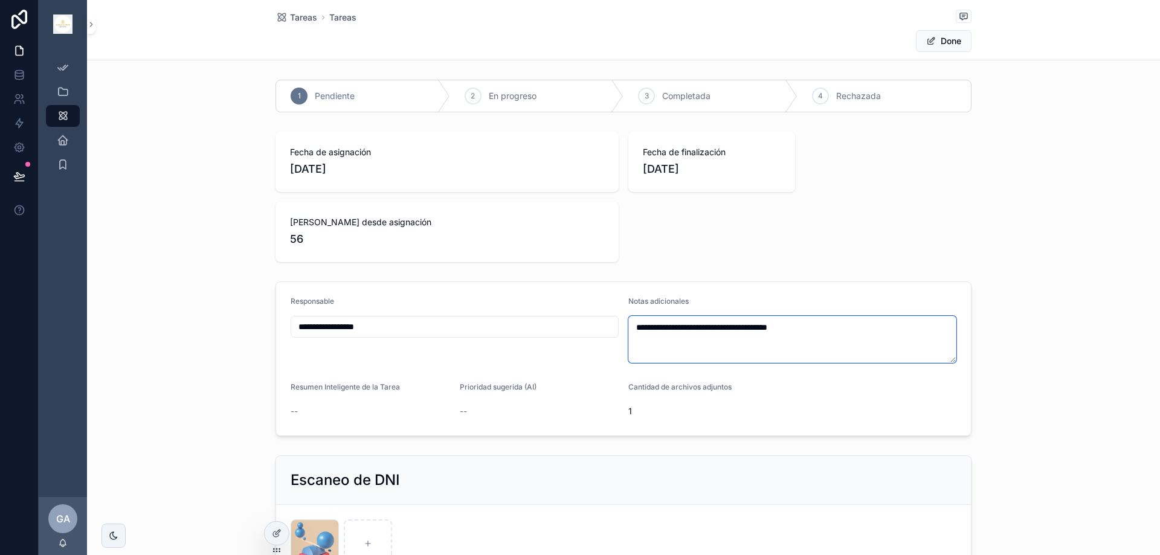
click at [836, 335] on textarea "**********" at bounding box center [793, 339] width 328 height 47
click at [708, 407] on span "1" at bounding box center [709, 412] width 160 height 12
click at [667, 413] on span "1" at bounding box center [709, 412] width 160 height 12
click at [460, 404] on div "--" at bounding box center [540, 411] width 160 height 19
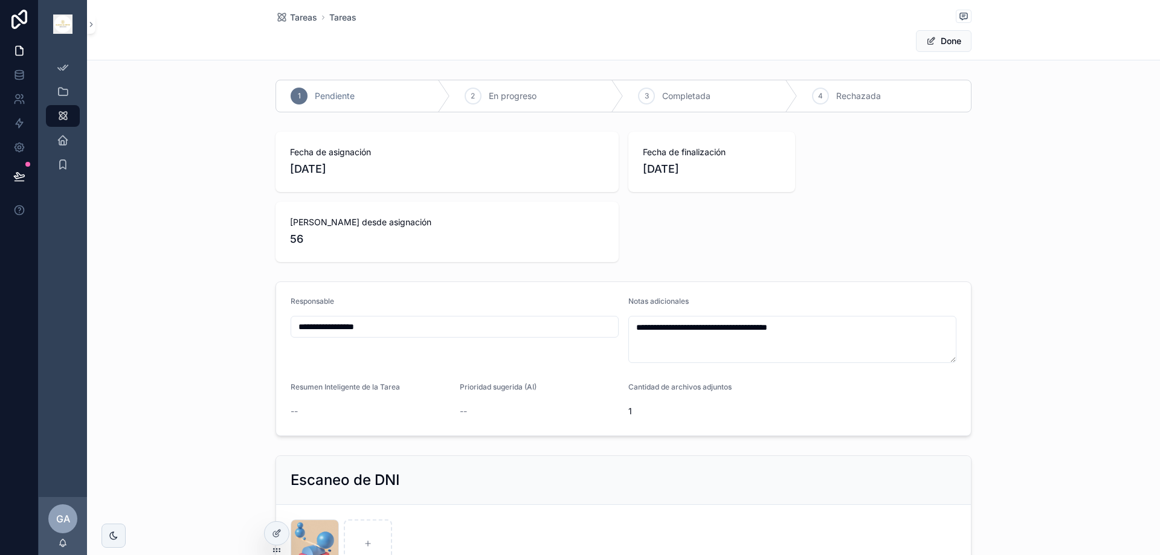
click at [299, 406] on div "--" at bounding box center [371, 412] width 160 height 12
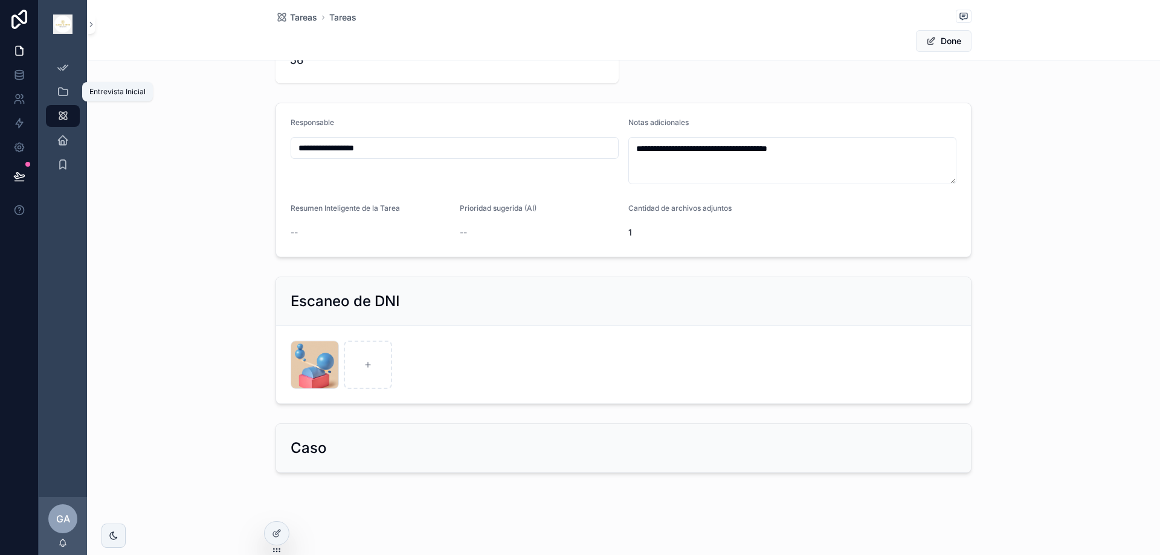
click at [60, 92] on icon "scrollable content" at bounding box center [63, 92] width 12 height 12
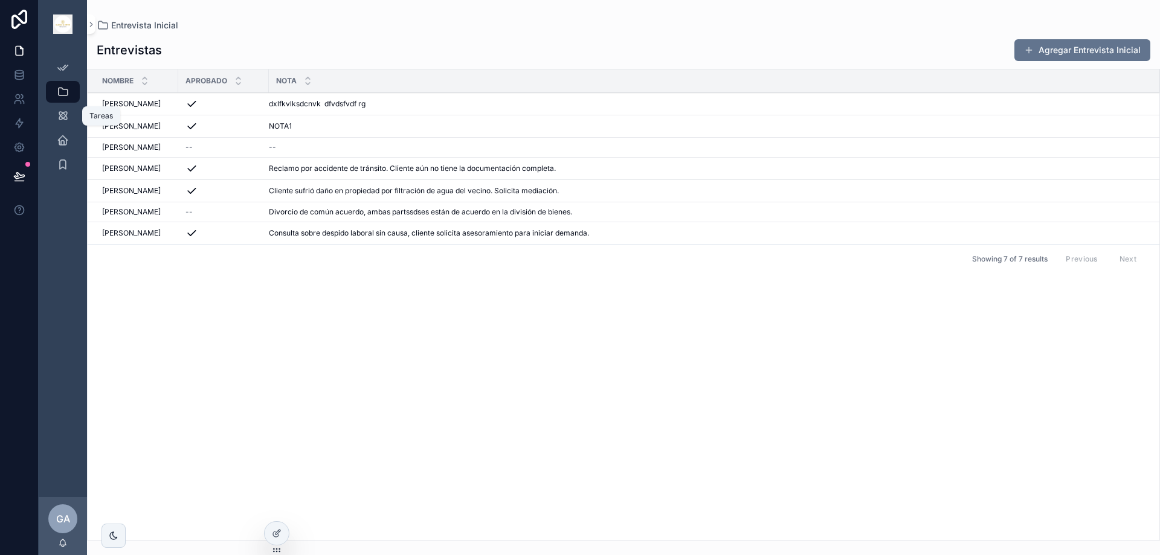
click at [58, 112] on icon "scrollable content" at bounding box center [63, 116] width 12 height 12
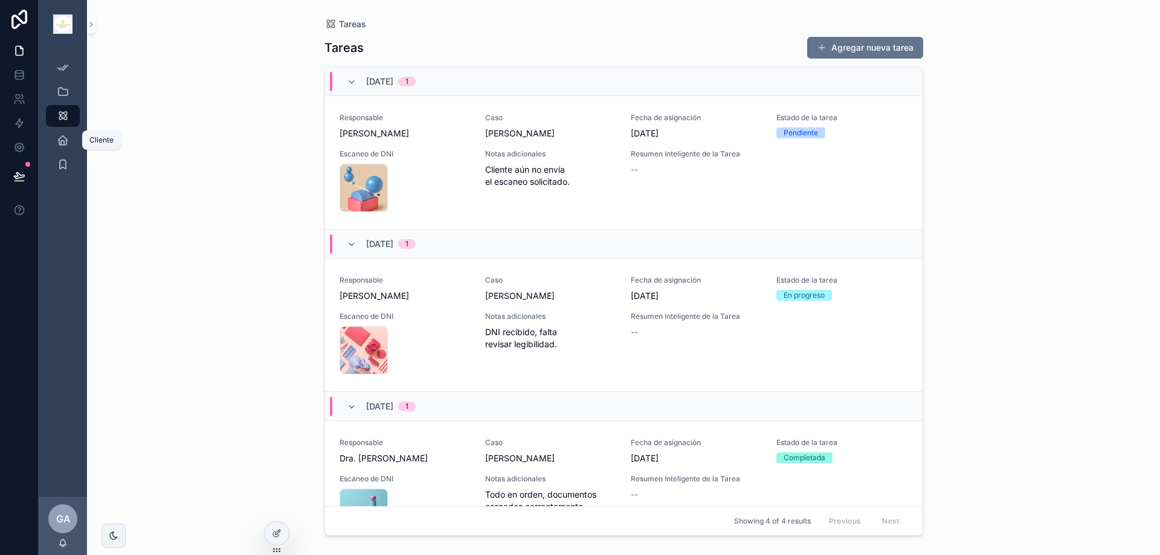
click at [62, 136] on icon "scrollable content" at bounding box center [63, 140] width 12 height 12
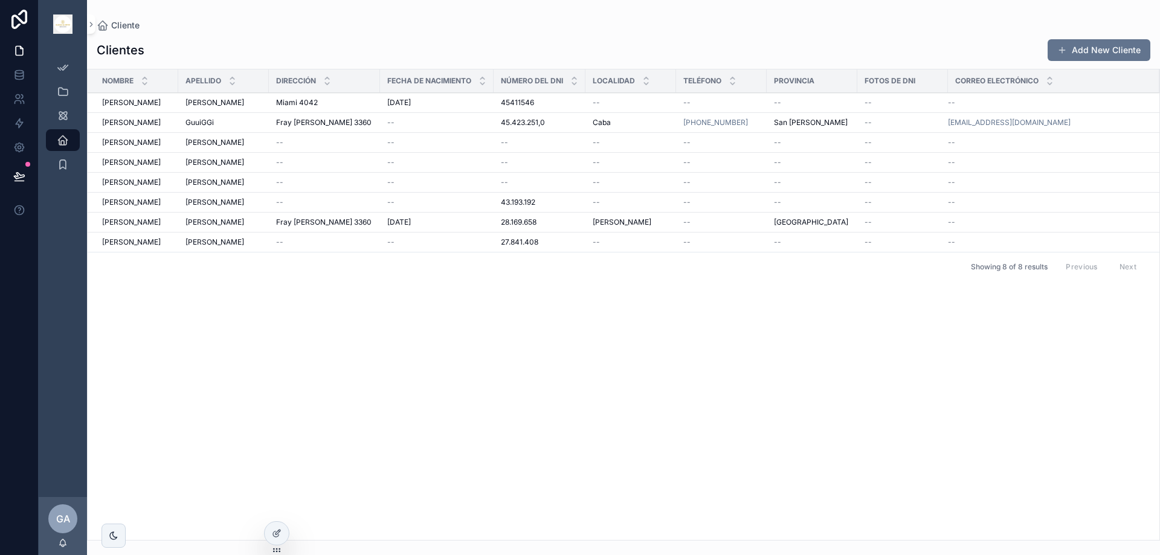
click at [105, 105] on span "[PERSON_NAME]" at bounding box center [131, 103] width 59 height 10
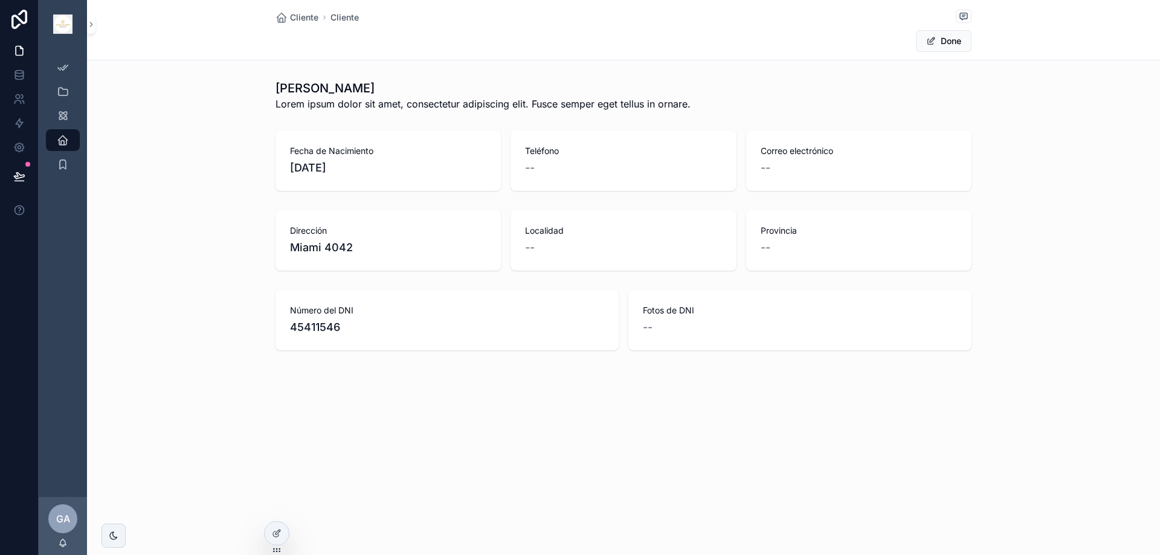
click at [325, 173] on span "[DATE]" at bounding box center [388, 168] width 196 height 17
click at [323, 172] on span "[DATE]" at bounding box center [388, 168] width 196 height 17
click at [945, 40] on button "Done" at bounding box center [944, 41] width 56 height 22
drag, startPoint x: 389, startPoint y: 105, endPoint x: 601, endPoint y: 105, distance: 212.1
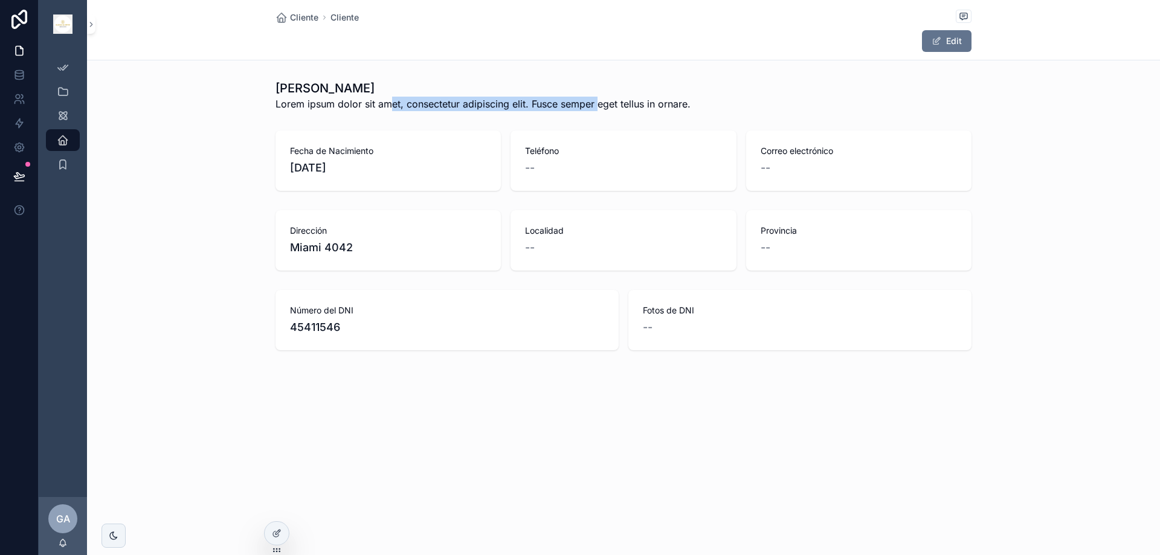
click at [601, 105] on span "Lorem ipsum dolor sit amet, consectetur adipiscing elit. Fusce semper eget tell…" at bounding box center [483, 104] width 415 height 15
click at [612, 169] on div "--" at bounding box center [623, 168] width 196 height 17
click at [525, 172] on span "--" at bounding box center [530, 168] width 10 height 17
click at [525, 170] on span "--" at bounding box center [530, 168] width 10 height 17
drag, startPoint x: 533, startPoint y: 169, endPoint x: 561, endPoint y: 166, distance: 28.5
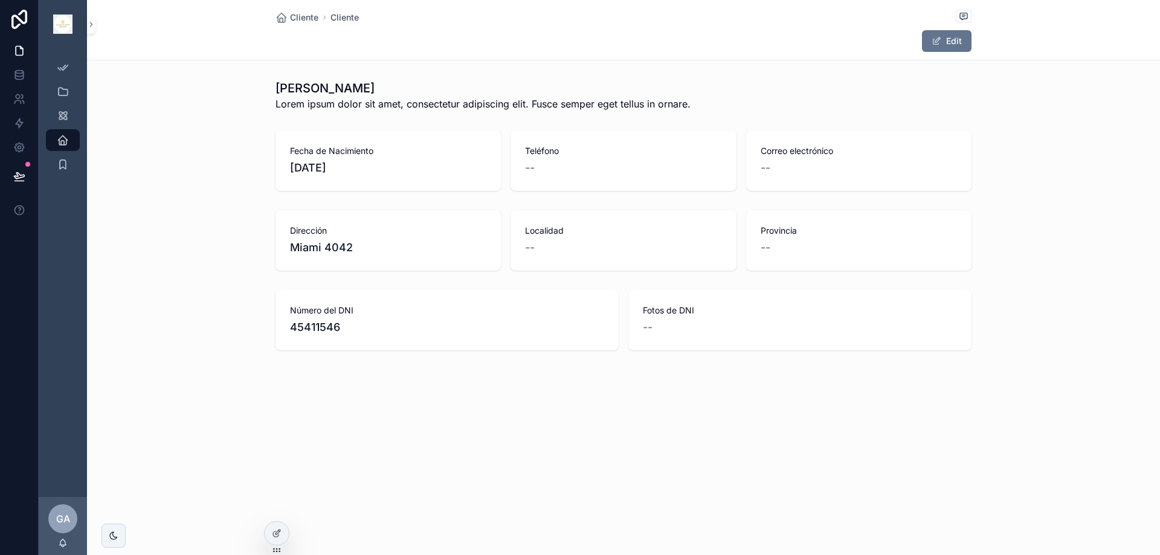
click at [561, 166] on div "--" at bounding box center [623, 168] width 196 height 17
drag, startPoint x: 549, startPoint y: 166, endPoint x: 501, endPoint y: 167, distance: 48.4
click at [501, 167] on div "Fecha de Nacimiento [DEMOGRAPHIC_DATA] Teléfono -- Correo electrónico --" at bounding box center [624, 161] width 696 height 60
click at [64, 165] on icon "scrollable content" at bounding box center [63, 164] width 12 height 12
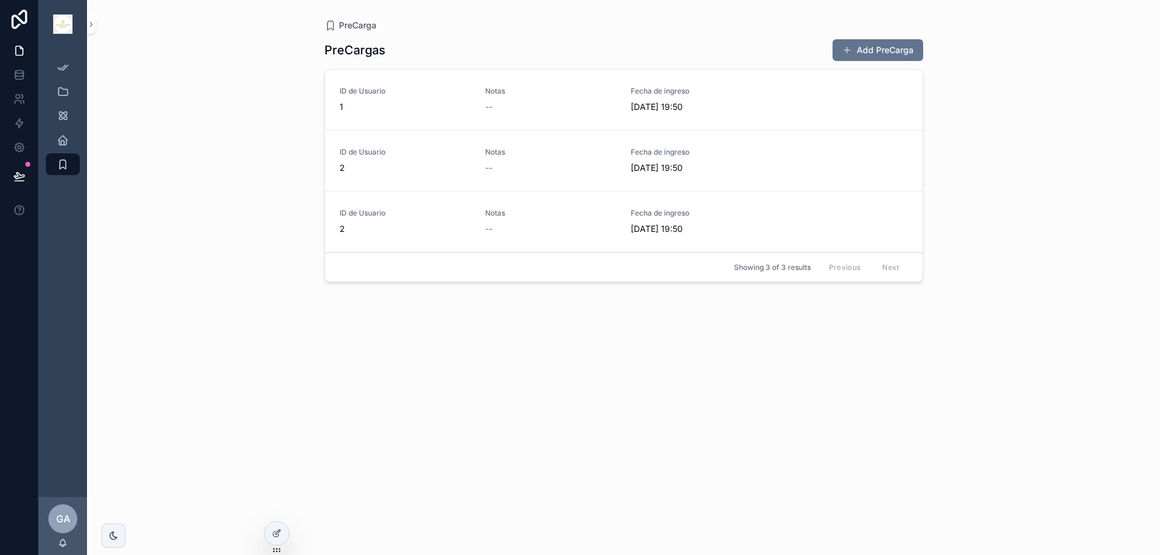
click at [59, 520] on span "GA" at bounding box center [63, 519] width 14 height 15
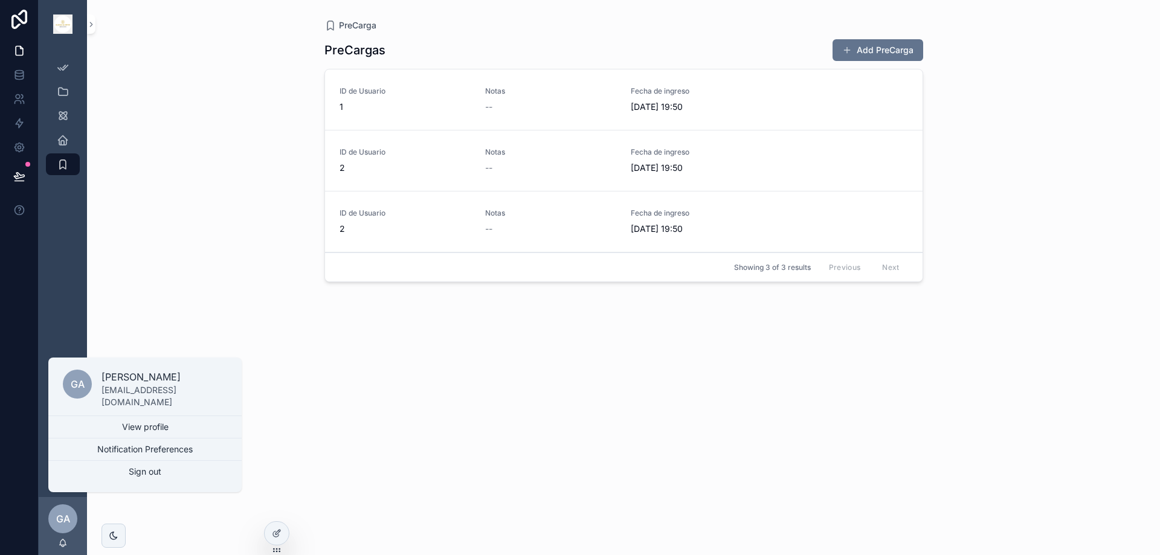
click at [160, 428] on link "View profile" at bounding box center [144, 427] width 193 height 22
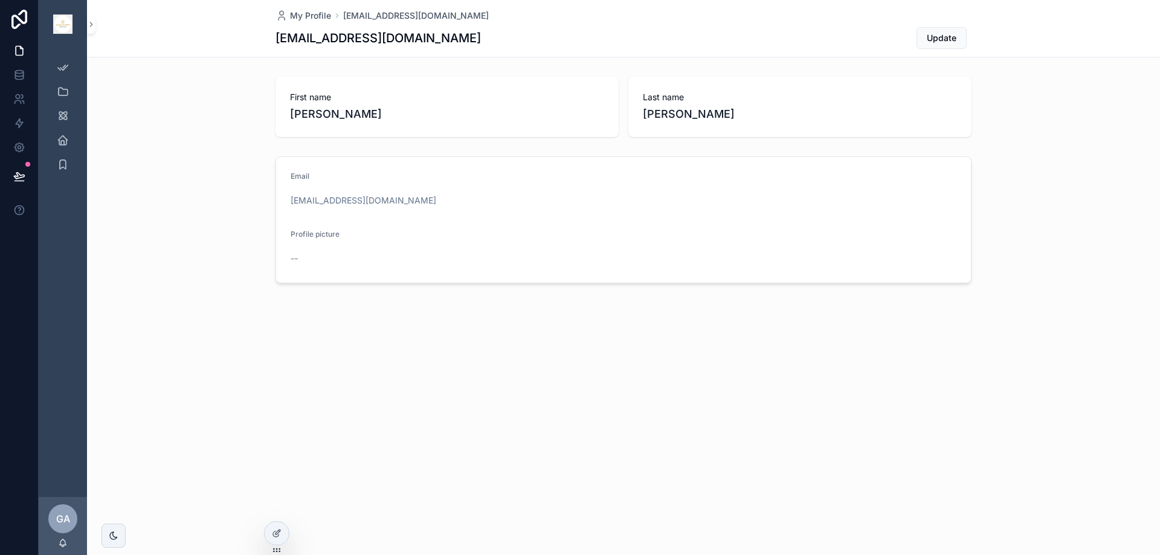
click at [938, 36] on span "Update" at bounding box center [942, 38] width 30 height 12
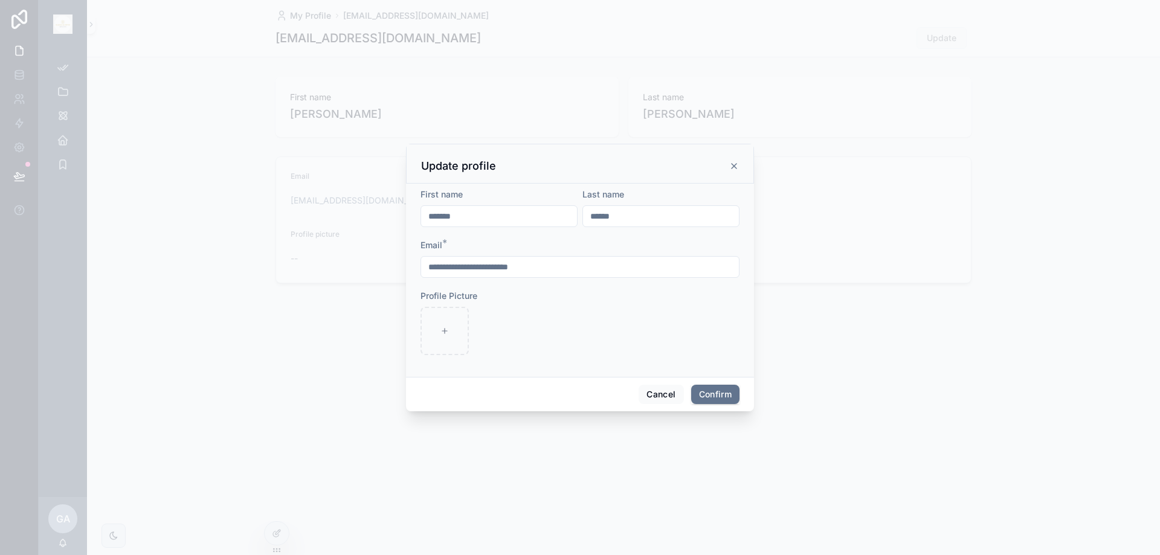
click at [584, 275] on input "**********" at bounding box center [580, 267] width 318 height 17
drag, startPoint x: 579, startPoint y: 267, endPoint x: 345, endPoint y: 261, distance: 234.0
click at [345, 261] on div "**********" at bounding box center [580, 277] width 1160 height 555
paste input "**********"
type input "**********"
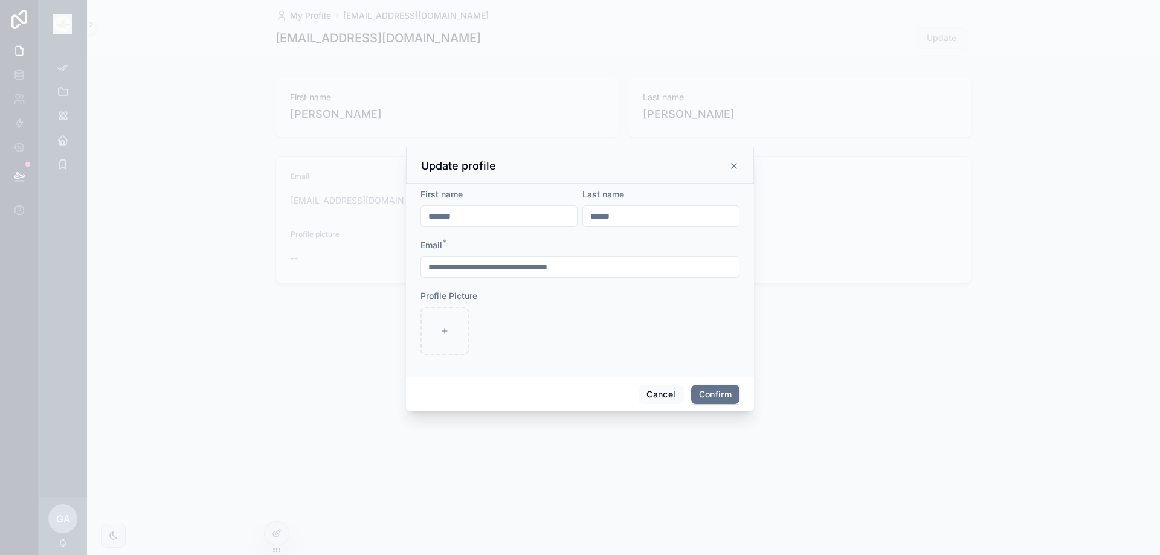
click at [476, 212] on input "*******" at bounding box center [499, 216] width 156 height 17
drag, startPoint x: 497, startPoint y: 212, endPoint x: 394, endPoint y: 212, distance: 103.3
click at [394, 212] on div "**********" at bounding box center [580, 277] width 1160 height 555
type input "*******"
type input "*"
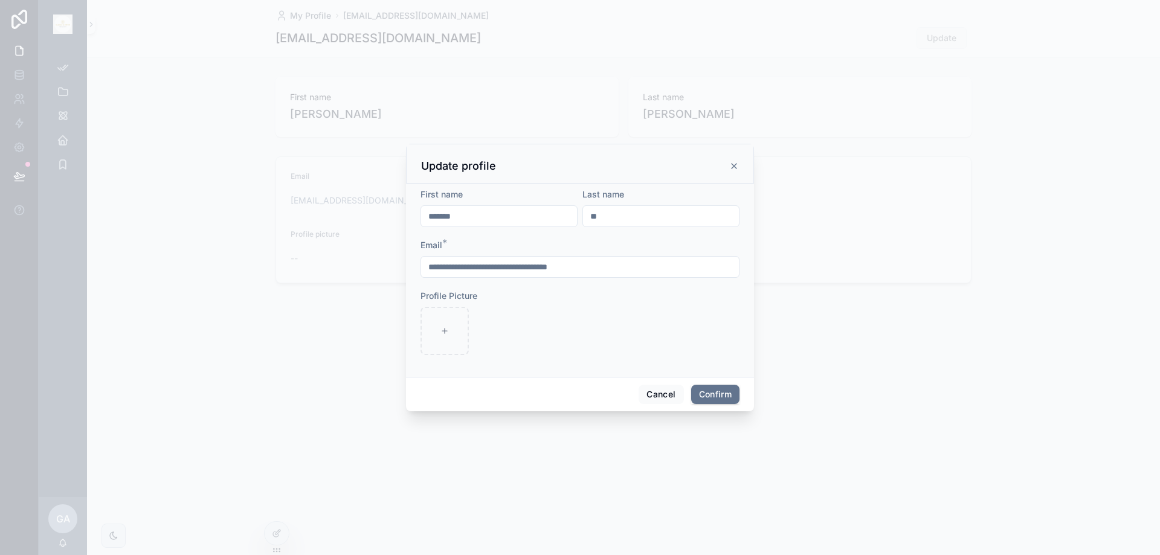
type input "*"
type input "**********"
click at [698, 391] on button "Confirm" at bounding box center [715, 394] width 48 height 19
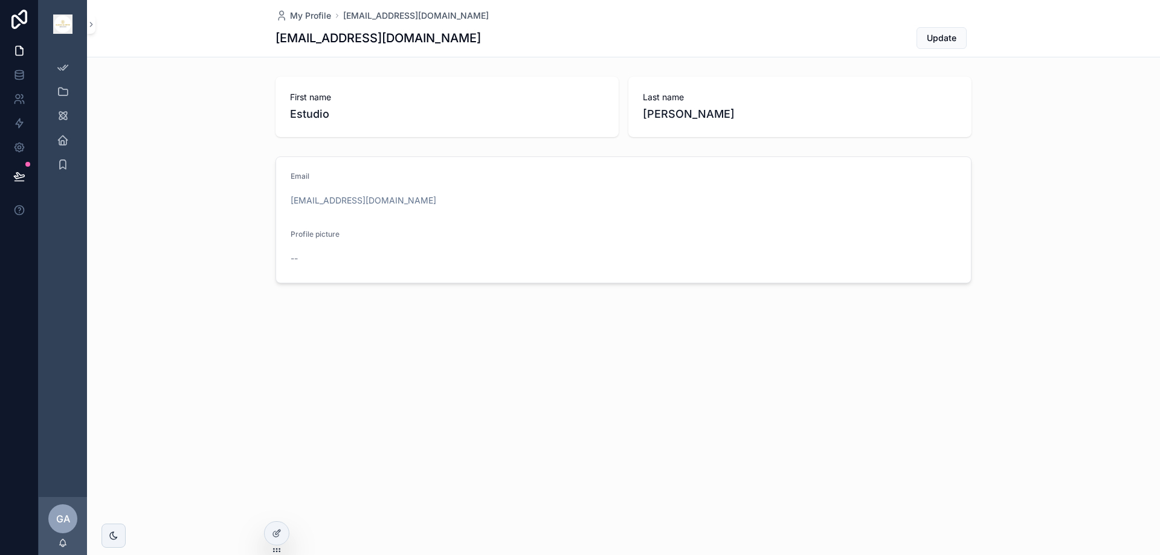
click at [294, 259] on span "--" at bounding box center [294, 259] width 7 height 12
